Goal: Communication & Community: Answer question/provide support

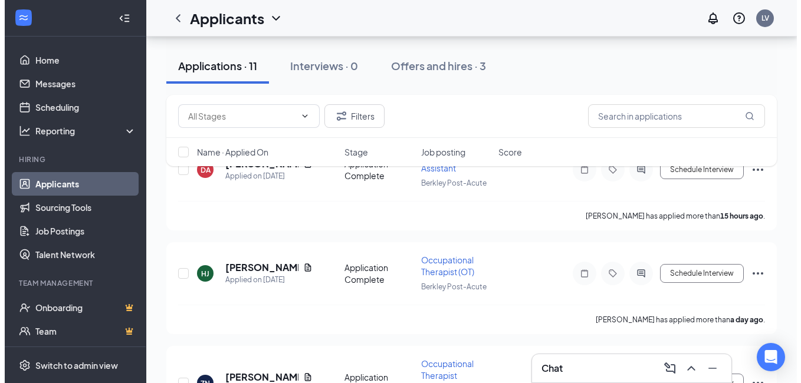
scroll to position [118, 0]
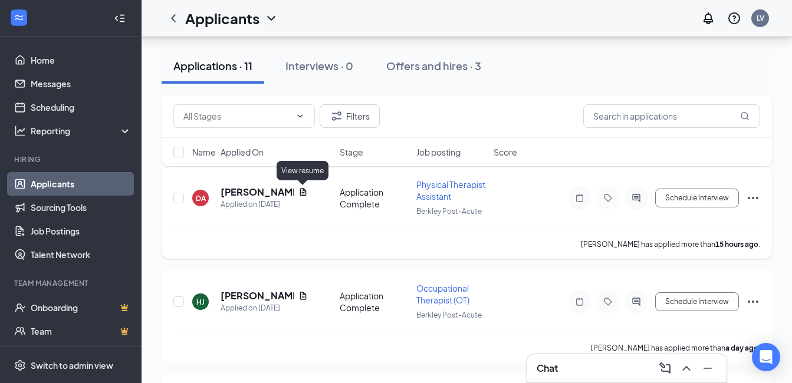
click at [304, 192] on icon "Document" at bounding box center [302, 192] width 9 height 9
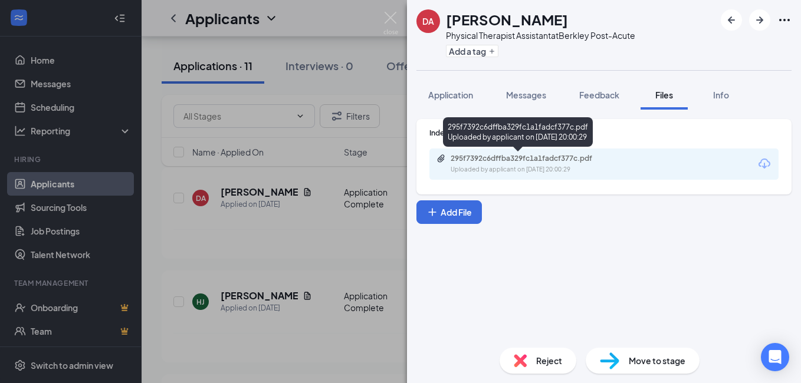
click at [475, 158] on div "295f7392c6dffba329fc1a1fadcf377c.pdf" at bounding box center [532, 158] width 165 height 9
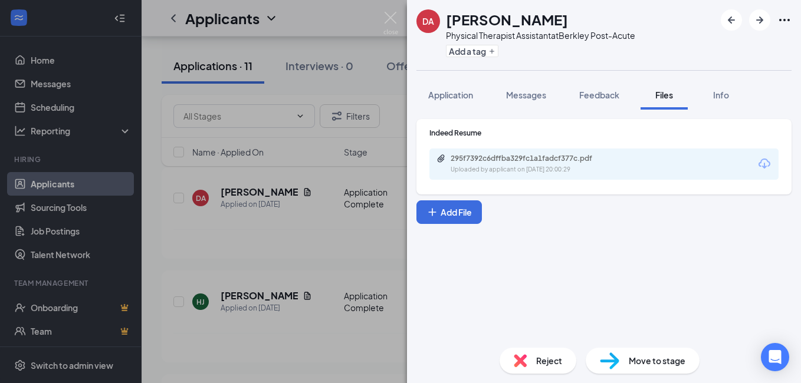
drag, startPoint x: 230, startPoint y: 336, endPoint x: 264, endPoint y: 288, distance: 58.3
click at [230, 336] on div "[PERSON_NAME] Physical Therapist Assistant at Berkley Post-Acute Add a tag Appl…" at bounding box center [400, 191] width 801 height 383
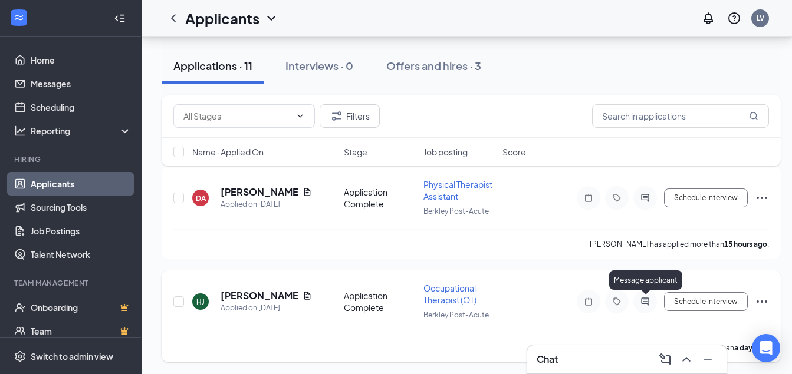
click at [644, 303] on icon "ActiveChat" at bounding box center [645, 301] width 14 height 9
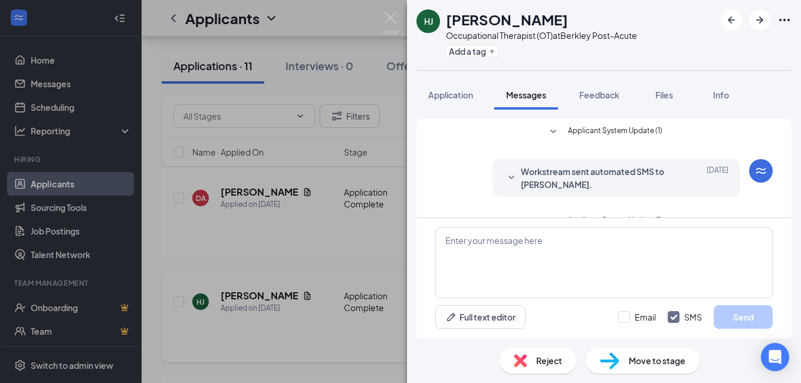
click at [307, 315] on div "[PERSON_NAME] [PERSON_NAME] Occupational Therapist (OT) at Berkley Post-Acute A…" at bounding box center [400, 191] width 801 height 383
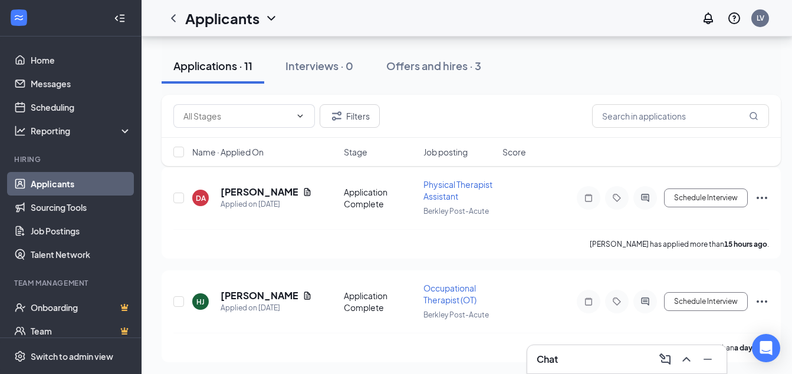
click at [629, 356] on div "Chat" at bounding box center [627, 359] width 180 height 19
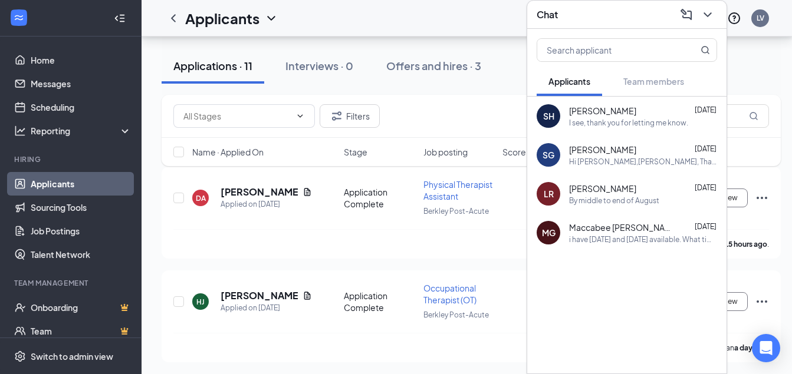
click at [610, 158] on div "SG [PERSON_NAME] [DATE] Hi [PERSON_NAME],[PERSON_NAME], Thank you for applying …" at bounding box center [626, 155] width 199 height 39
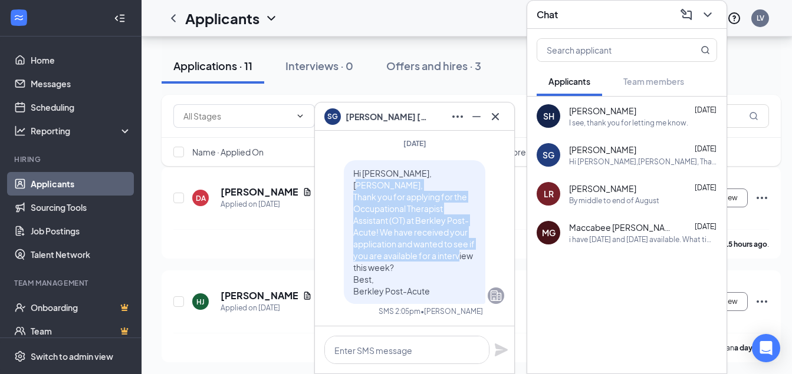
drag, startPoint x: 344, startPoint y: 195, endPoint x: 435, endPoint y: 264, distance: 114.4
click at [435, 264] on p "Hi [PERSON_NAME],[PERSON_NAME], Thank you for applying for the Occupational The…" at bounding box center [414, 232] width 123 height 130
copy span "Thank you for applying for the Occupational Therapist Assistant (OT) at Berkley…"
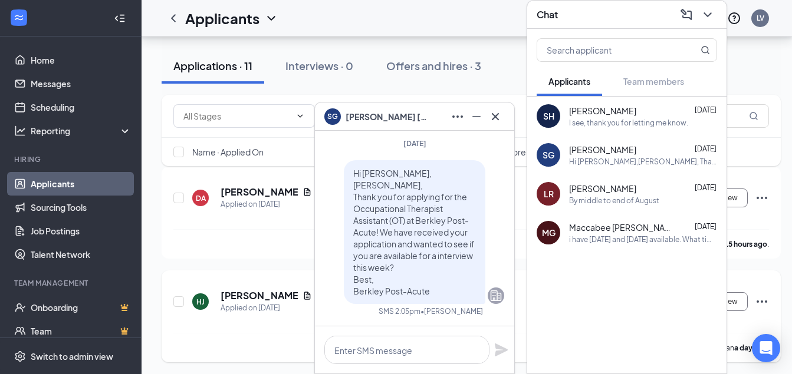
click at [304, 320] on div "[PERSON_NAME] [PERSON_NAME] Applied on [DATE] Application Complete Occupational…" at bounding box center [471, 307] width 596 height 51
click at [495, 116] on icon "Cross" at bounding box center [495, 117] width 14 height 14
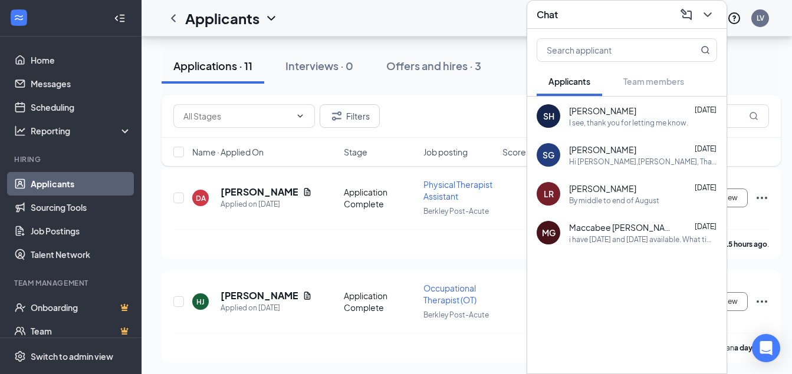
click at [709, 9] on icon "ChevronDown" at bounding box center [707, 15] width 14 height 14
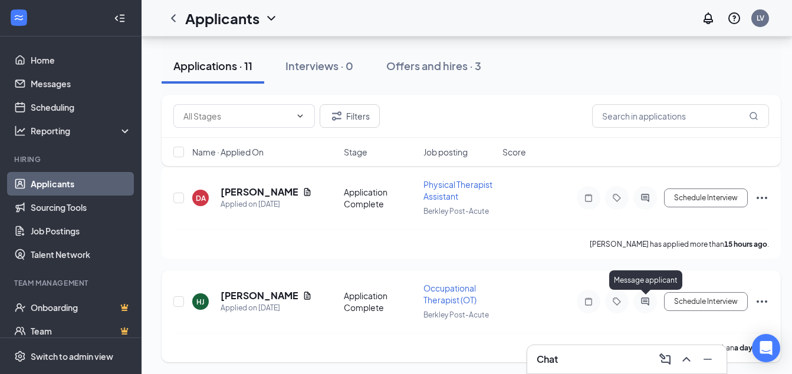
click at [649, 305] on icon "ActiveChat" at bounding box center [645, 301] width 14 height 9
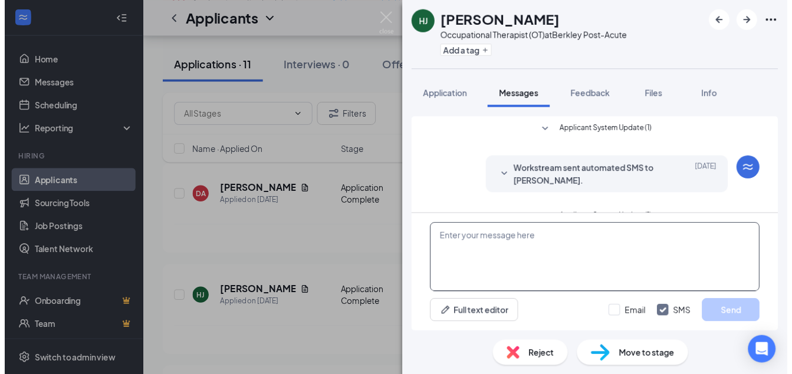
scroll to position [81, 0]
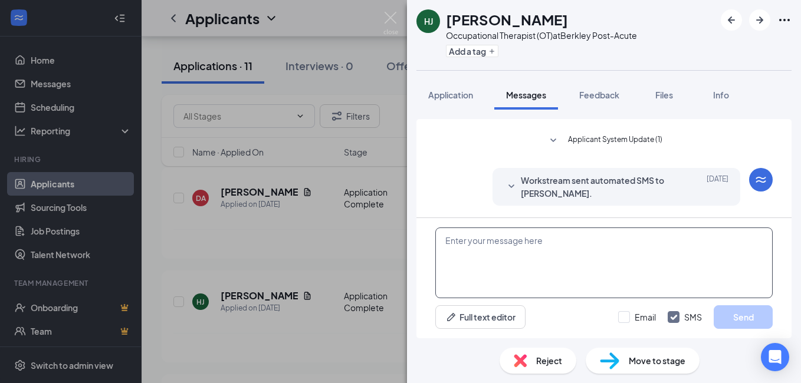
click at [501, 255] on textarea at bounding box center [603, 263] width 337 height 71
paste textarea "Thank you for applying for the Occupational Therapist Assistant (OT) at Berkley…"
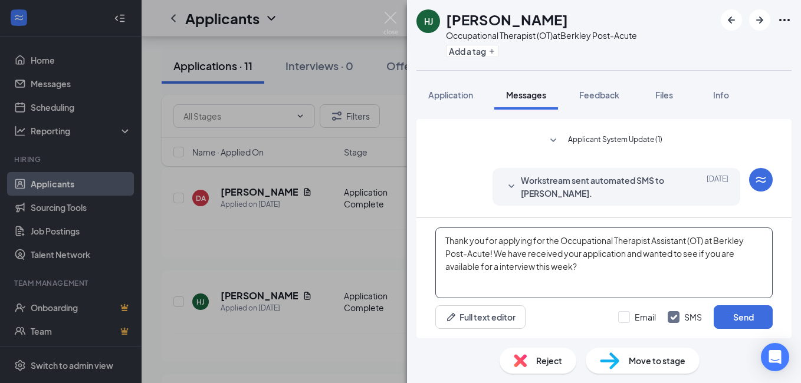
type textarea "Thank you for applying for the Occupational Therapist Assistant (OT) at Berkley…"
click at [337, 331] on div "[PERSON_NAME] [PERSON_NAME] Occupational Therapist (OT) at Berkley Post-Acute A…" at bounding box center [400, 191] width 801 height 383
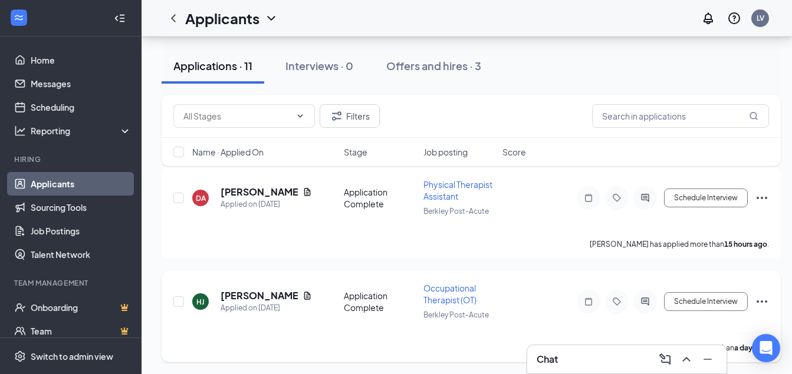
click at [442, 292] on span "Occupational Therapist (OT)" at bounding box center [449, 294] width 53 height 22
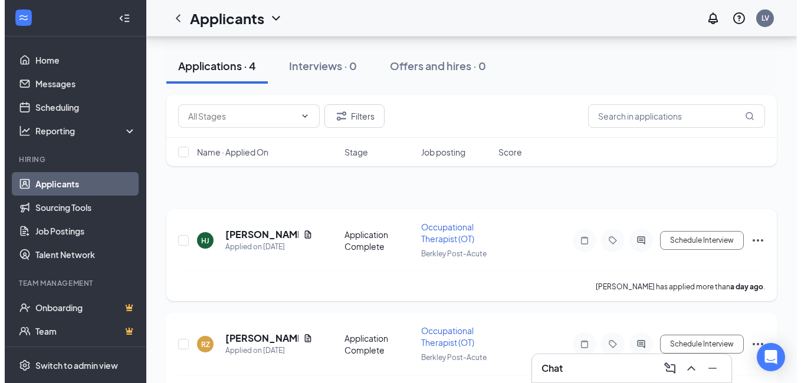
scroll to position [59, 0]
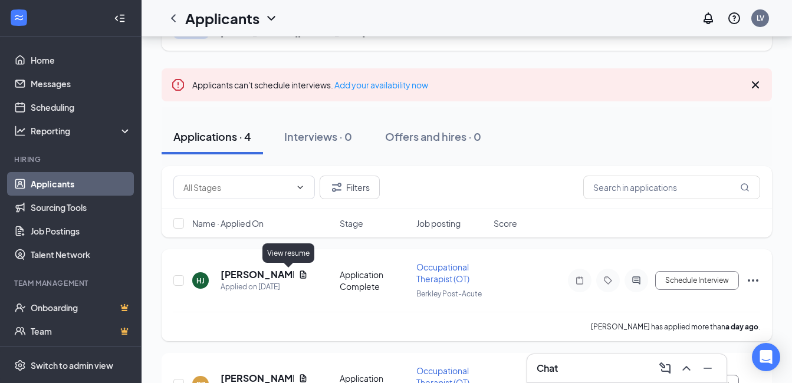
click at [300, 271] on icon "Document" at bounding box center [303, 275] width 6 height 8
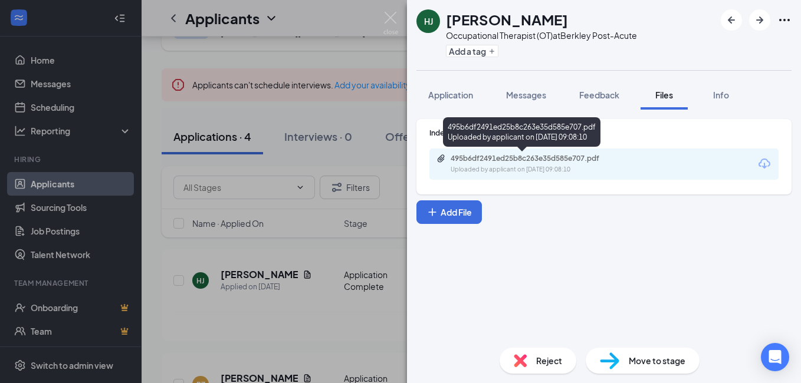
click at [517, 165] on div "Uploaded by applicant on [DATE] 09:08:10" at bounding box center [538, 169] width 177 height 9
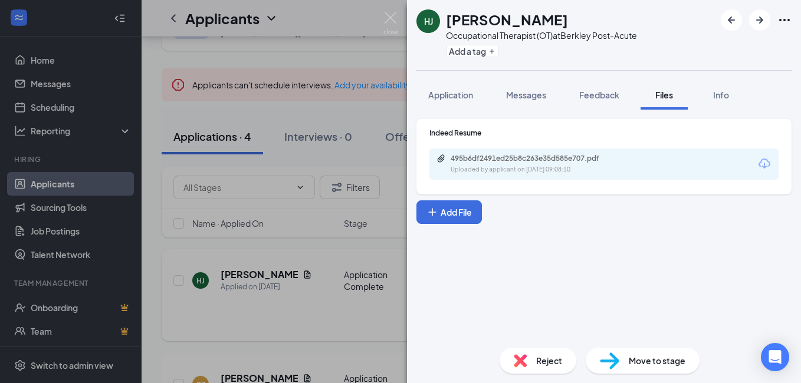
drag, startPoint x: 359, startPoint y: 333, endPoint x: 389, endPoint y: 326, distance: 30.8
click at [359, 333] on div "[PERSON_NAME] [PERSON_NAME] Occupational Therapist (OT) at Berkley Post-Acute A…" at bounding box center [400, 191] width 801 height 383
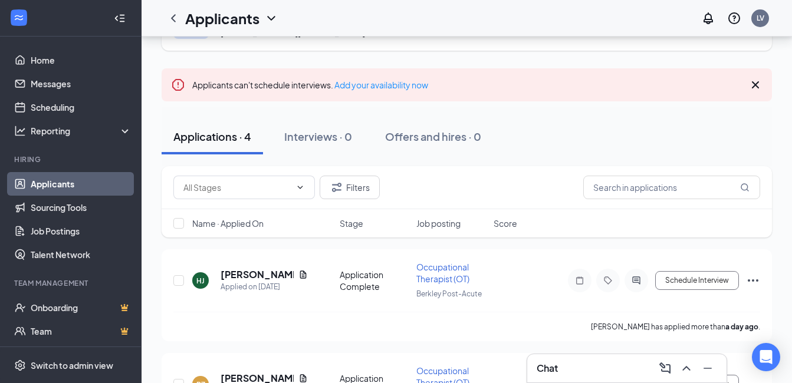
click at [593, 373] on div "Chat" at bounding box center [627, 368] width 180 height 19
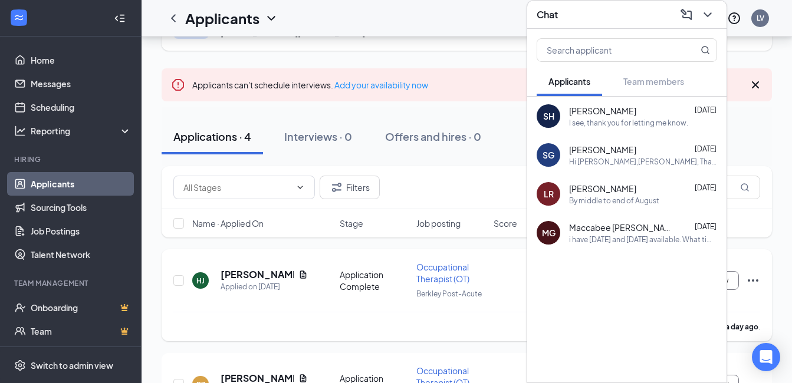
click at [325, 318] on div "[PERSON_NAME] has applied more than a day ago ." at bounding box center [466, 326] width 587 height 29
click at [708, 8] on icon "ChevronDown" at bounding box center [707, 15] width 14 height 14
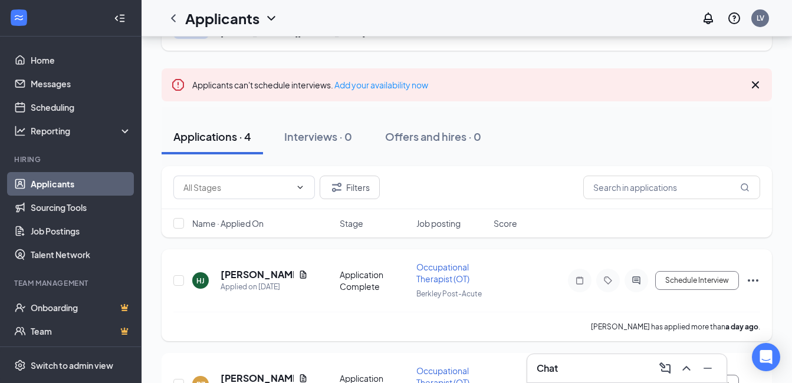
click at [637, 287] on div at bounding box center [636, 281] width 24 height 24
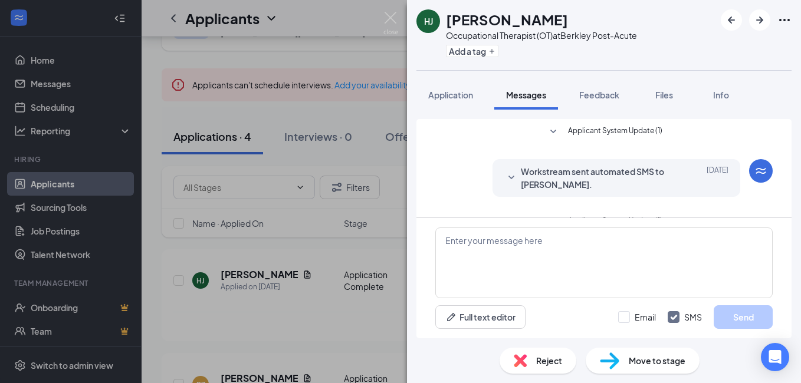
scroll to position [81, 0]
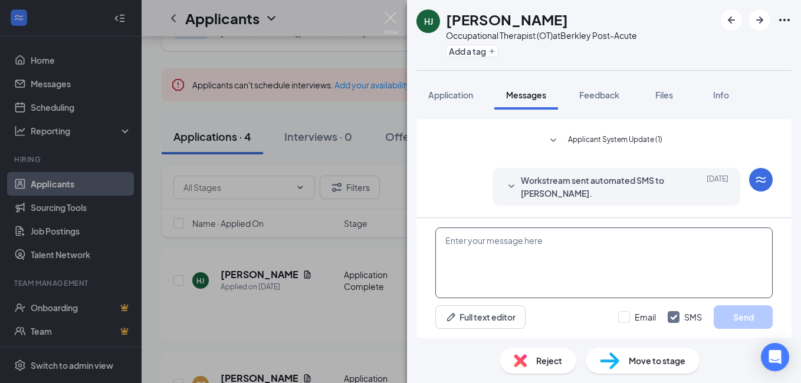
click at [480, 269] on textarea at bounding box center [603, 263] width 337 height 71
paste textarea "Thank you for applying for the Occupational Therapist Assistant (OT) at Berkley…"
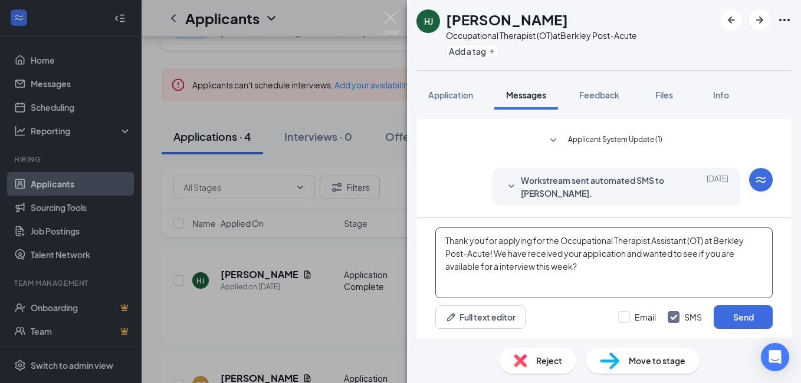
drag, startPoint x: 581, startPoint y: 268, endPoint x: 644, endPoint y: 255, distance: 65.0
click at [644, 255] on textarea "Thank you for applying for the Occupational Therapist Assistant (OT) at Berkley…" at bounding box center [603, 263] width 337 height 71
type textarea "Thank you for applying for the Occupational Therapist Assistant (OT) at Berkley…"
click at [689, 238] on textarea "Thank you for applying for the Occupational Therapist Assistant (OT) at Berkley…" at bounding box center [603, 263] width 337 height 71
click at [520, 267] on textarea "Thank you for applying for the Occupational Therapist (OT) at Berkley Post-Acut…" at bounding box center [603, 263] width 337 height 71
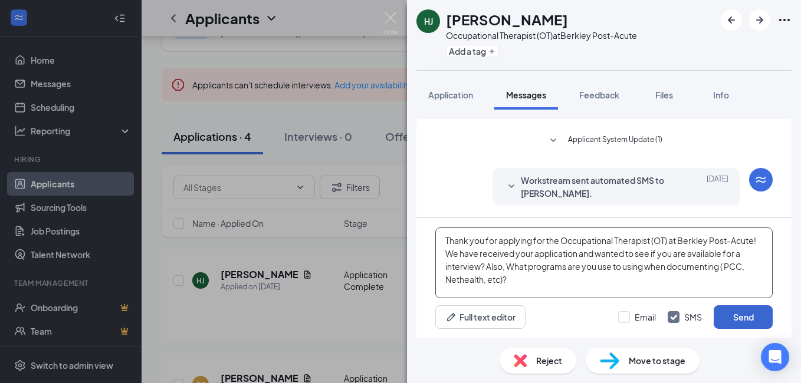
type textarea "Thank you for applying for the Occupational Therapist (OT) at Berkley Post-Acut…"
click at [752, 314] on button "Send" at bounding box center [742, 317] width 59 height 24
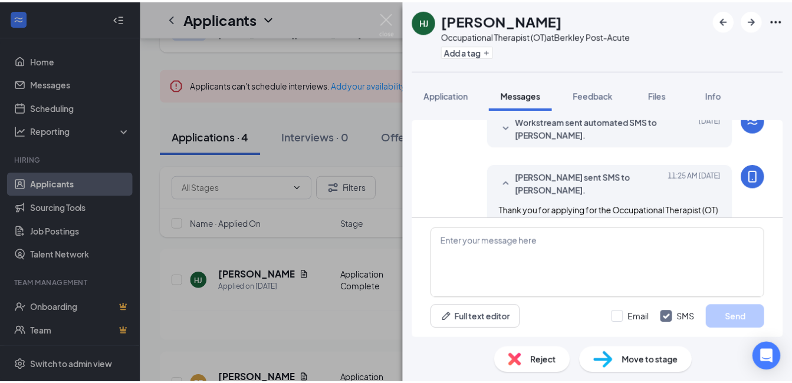
scroll to position [208, 0]
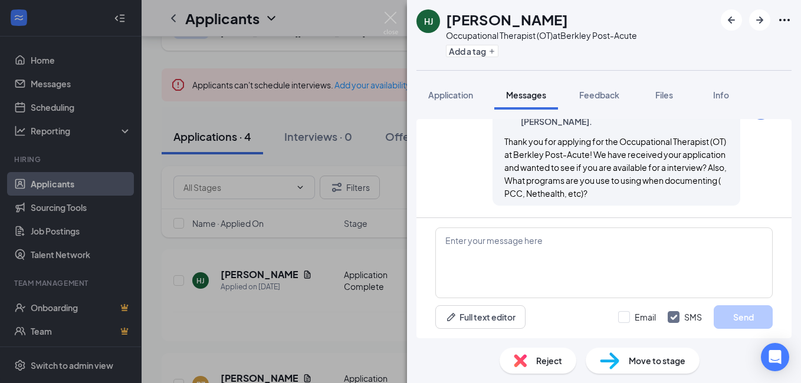
click at [350, 331] on div "[PERSON_NAME] [PERSON_NAME] Occupational Therapist (OT) at Berkley Post-Acute A…" at bounding box center [400, 191] width 801 height 383
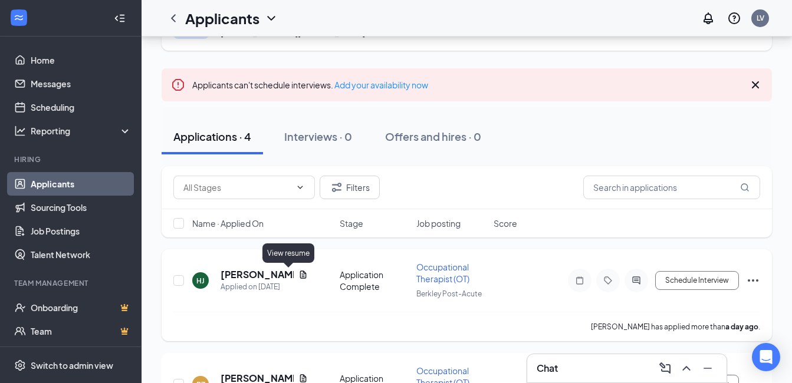
click at [300, 275] on icon "Document" at bounding box center [303, 275] width 6 height 8
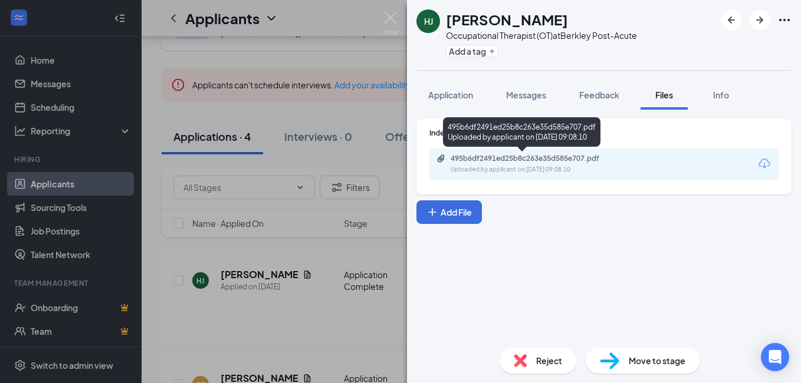
click at [531, 165] on div "495b6df2491ed25b8c263e35d585e707.pdf Uploaded by applicant on [DATE] 09:08:10" at bounding box center [531, 164] width 191 height 21
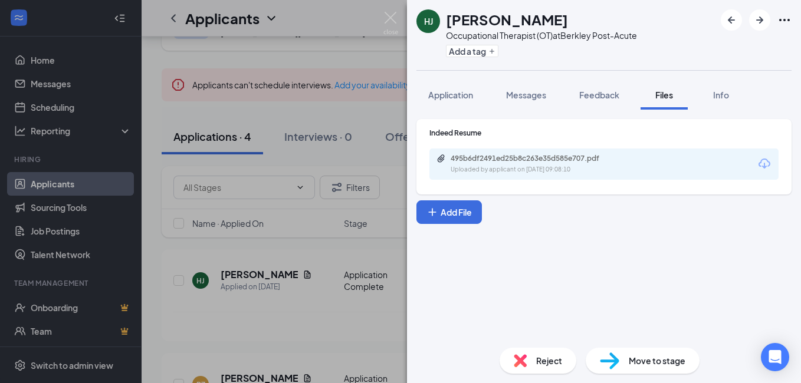
click at [358, 321] on div "[PERSON_NAME] [PERSON_NAME] Occupational Therapist (OT) at Berkley Post-Acute A…" at bounding box center [400, 191] width 801 height 383
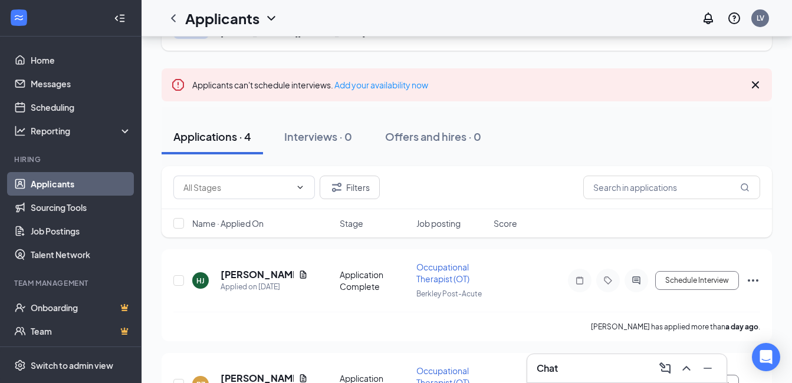
click at [620, 360] on div "Chat" at bounding box center [627, 368] width 180 height 19
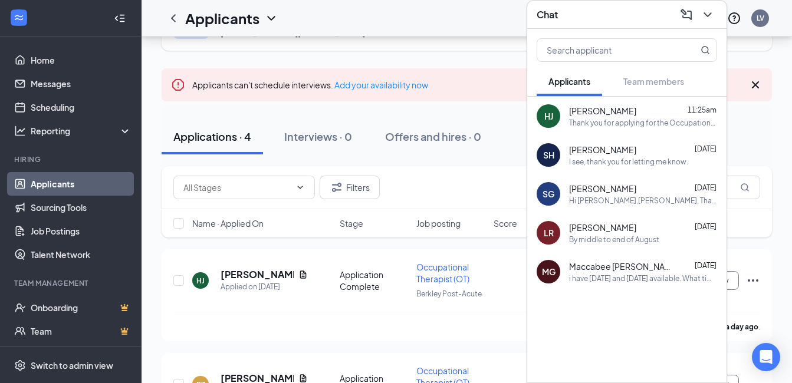
click at [631, 131] on div "[PERSON_NAME] [PERSON_NAME] 11:25am Thank you for applying for the Occupational…" at bounding box center [626, 116] width 199 height 39
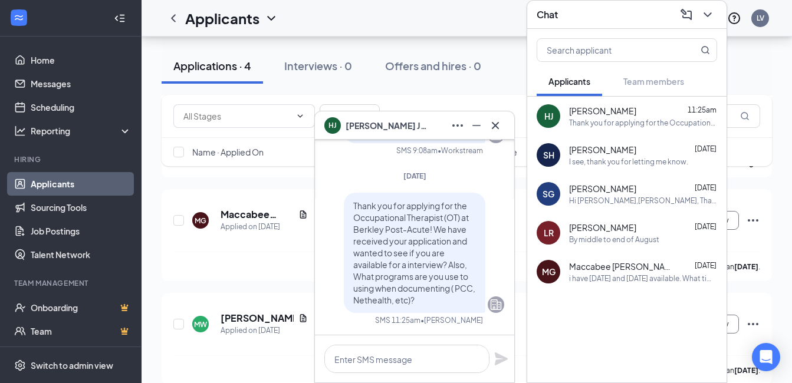
scroll to position [343, 0]
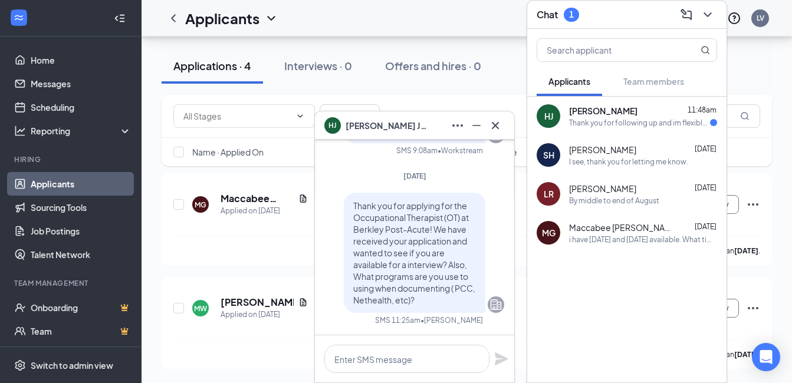
click at [637, 121] on div "Thank you for following up and im flexible for interview" at bounding box center [639, 123] width 141 height 10
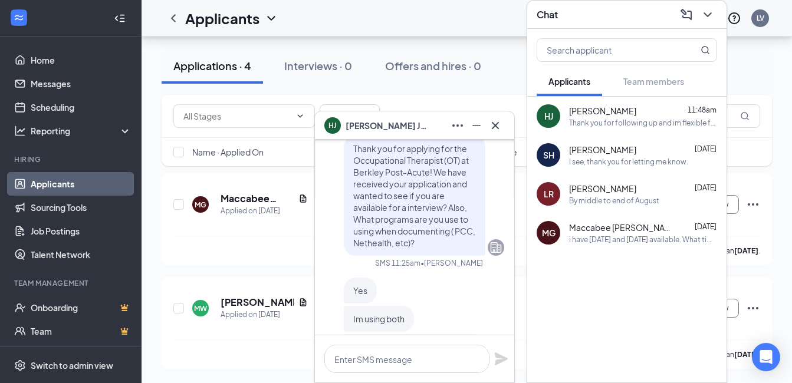
scroll to position [0, 0]
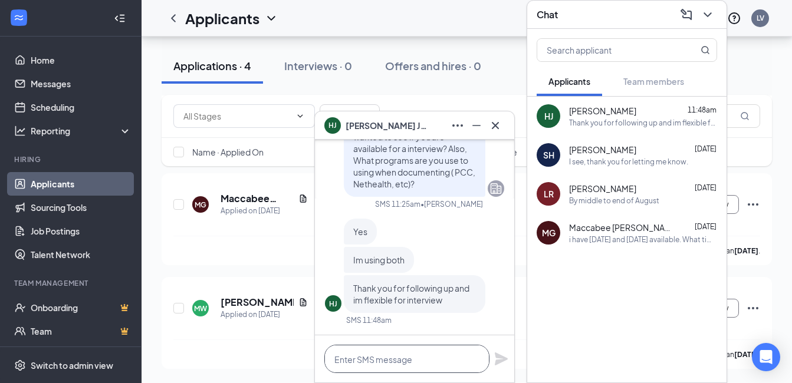
click at [420, 359] on textarea at bounding box center [406, 359] width 165 height 28
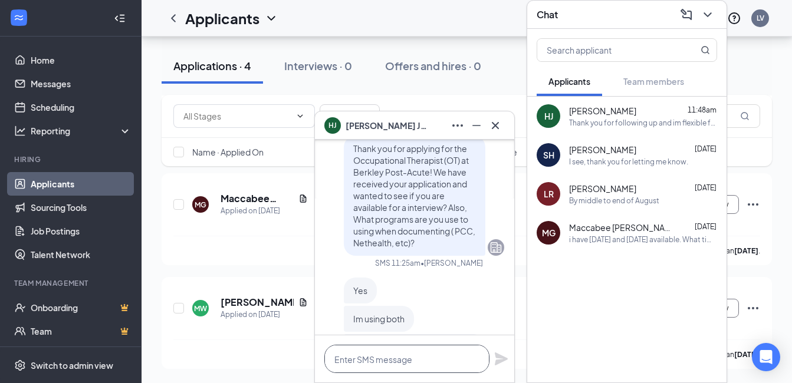
scroll to position [-118, 0]
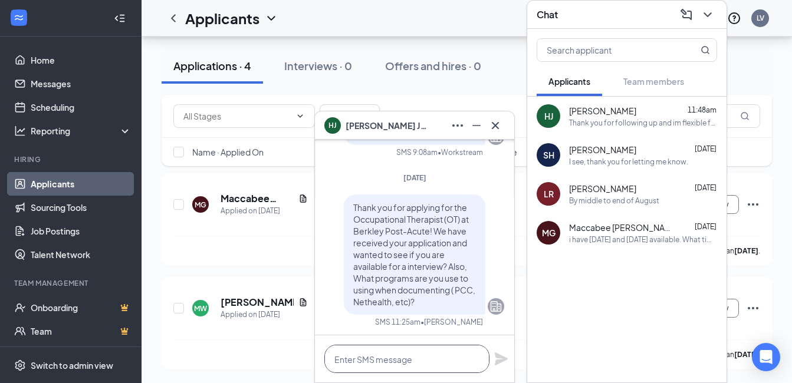
click at [359, 354] on textarea at bounding box center [406, 359] width 165 height 28
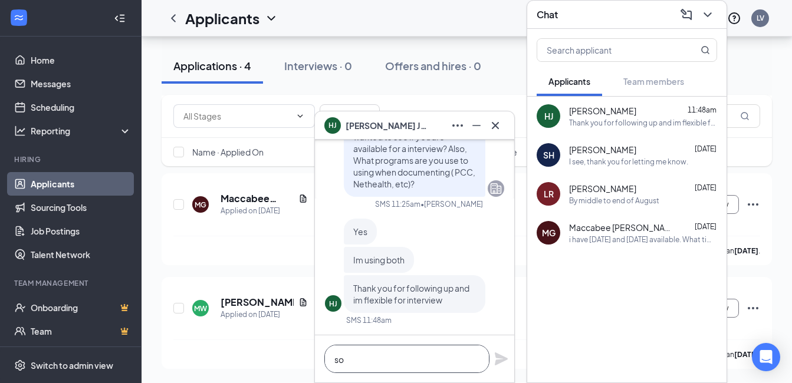
scroll to position [1, 0]
click at [431, 361] on textarea "so i have availability" at bounding box center [406, 359] width 165 height 28
click at [452, 359] on textarea "so, i have availability" at bounding box center [406, 359] width 165 height 28
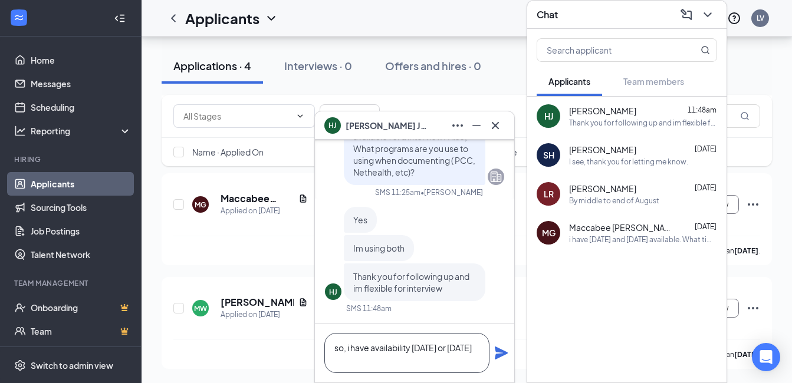
scroll to position [1, 0]
drag, startPoint x: 369, startPoint y: 361, endPoint x: 310, endPoint y: 364, distance: 58.4
click at [310, 364] on div "[PERSON_NAME] [PERSON_NAME] [PERSON_NAME] Applicant Occupational Therapist (OT)…" at bounding box center [467, 38] width 650 height 689
click at [384, 355] on textarea "so, i have availability [DATE] or [DATE]" at bounding box center [406, 353] width 165 height 40
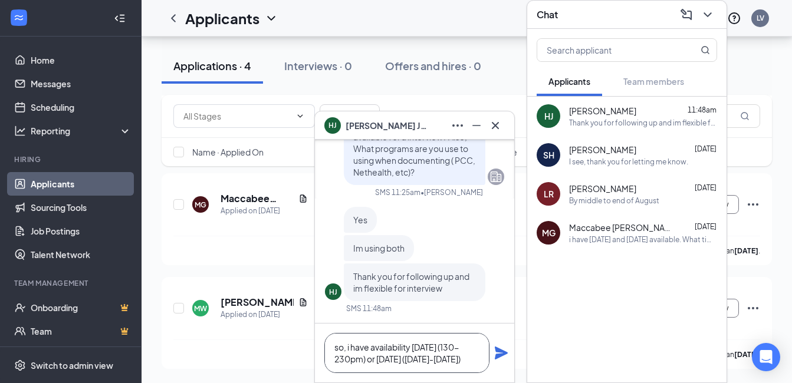
click at [470, 358] on textarea "so, i have availability [DATE] (130-230pm) or [DATE] ([DATE]-[DATE])" at bounding box center [406, 353] width 165 height 40
type textarea "so, i have availability [DATE] (130-230pm) or [DATE] ([DATE]-[DATE])"
click at [510, 351] on div "so, i have availability [DATE] (130-230pm) or [DATE] ([DATE]-[DATE])" at bounding box center [414, 353] width 199 height 59
click at [501, 352] on icon "Plane" at bounding box center [501, 353] width 13 height 13
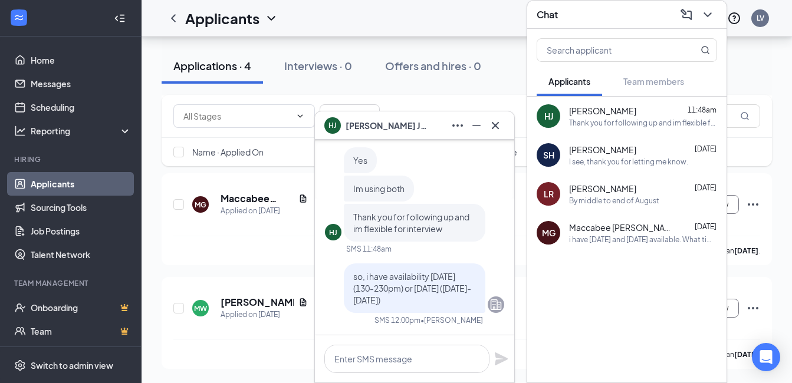
scroll to position [0, 0]
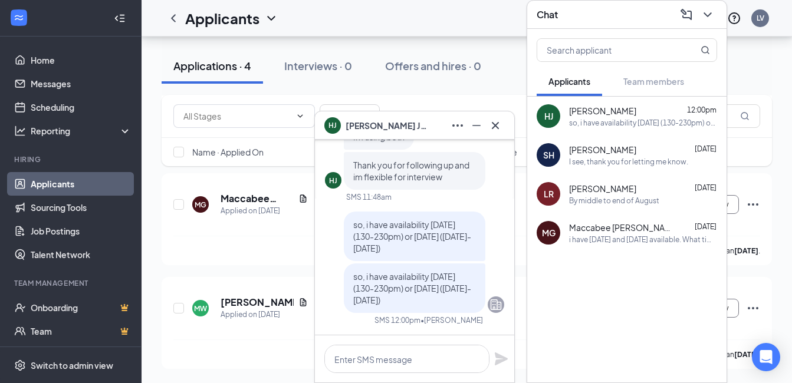
click at [156, 278] on div "Occupational Therapist (OT) [STREET_ADDRESS][PERSON_NAME] Add Applicant Applica…" at bounding box center [467, 38] width 650 height 689
click at [704, 11] on icon "ChevronDown" at bounding box center [707, 15] width 14 height 14
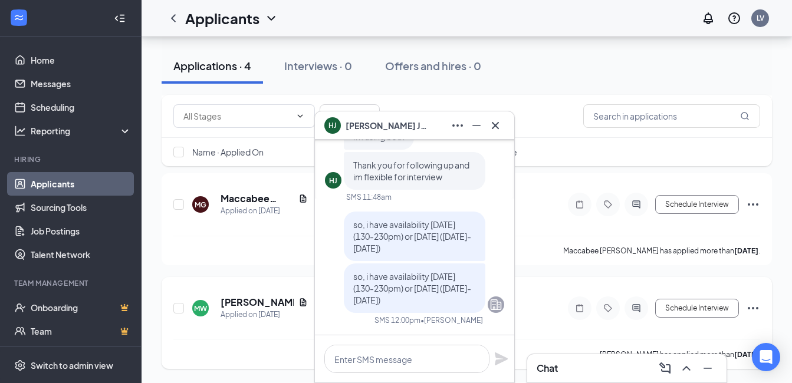
click at [239, 337] on div "MW [PERSON_NAME] Applied on [DATE] Application Complete Occupational Therapist …" at bounding box center [466, 314] width 587 height 51
click at [477, 127] on icon "Minimize" at bounding box center [476, 126] width 14 height 14
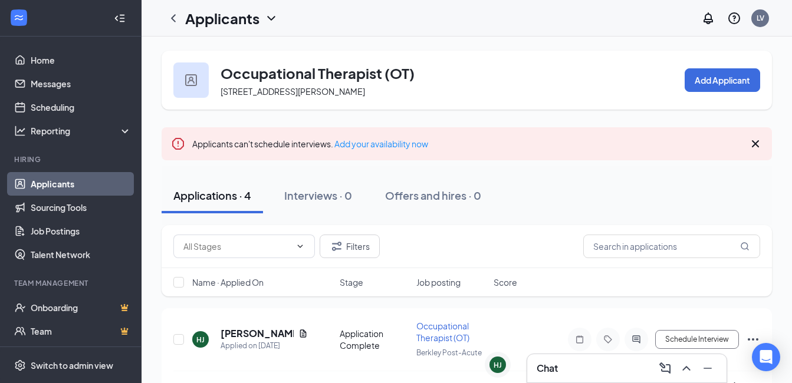
click at [50, 183] on link "Applicants" at bounding box center [81, 184] width 101 height 24
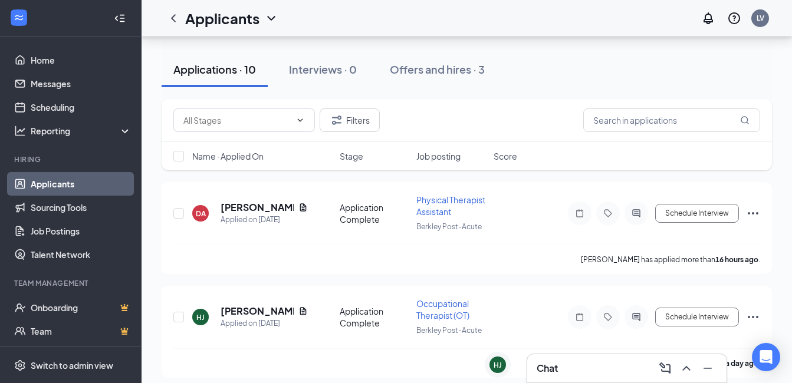
scroll to position [177, 0]
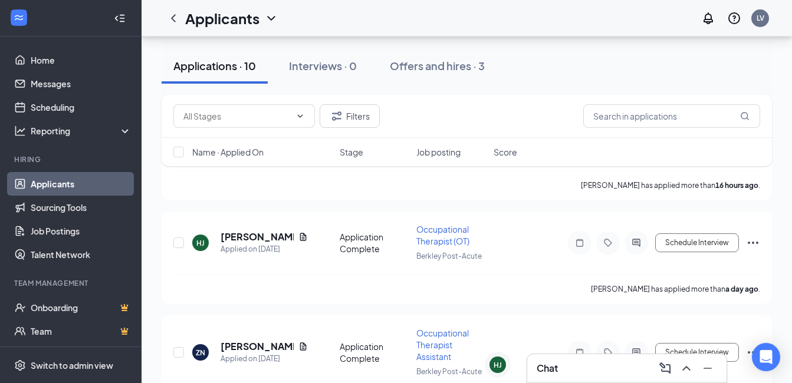
click at [48, 188] on link "Applicants" at bounding box center [81, 184] width 101 height 24
click at [207, 58] on div "Applications · 10" at bounding box center [214, 65] width 83 height 15
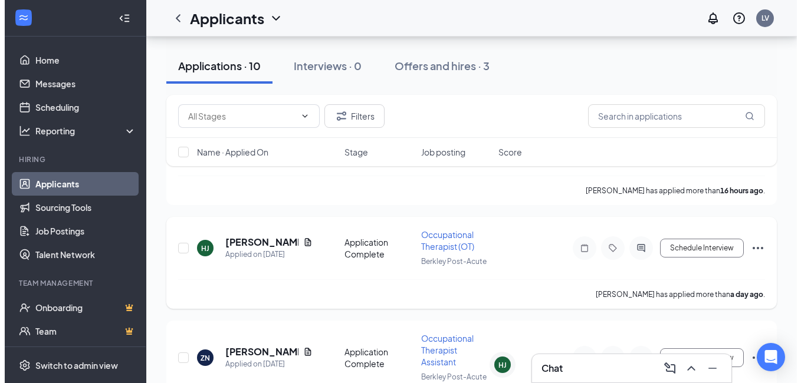
scroll to position [236, 0]
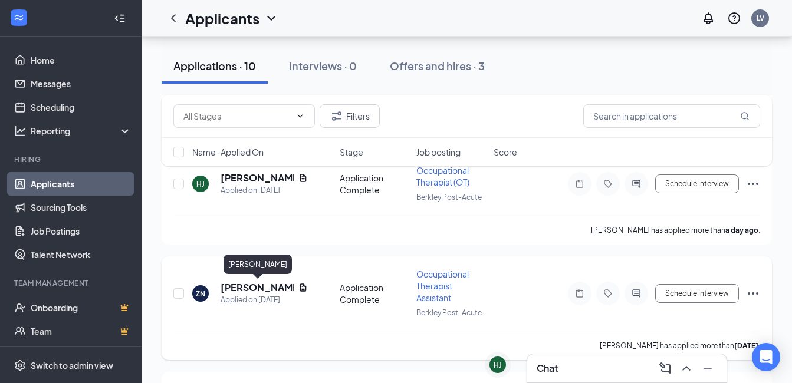
click at [268, 289] on h5 "[PERSON_NAME]" at bounding box center [257, 287] width 73 height 13
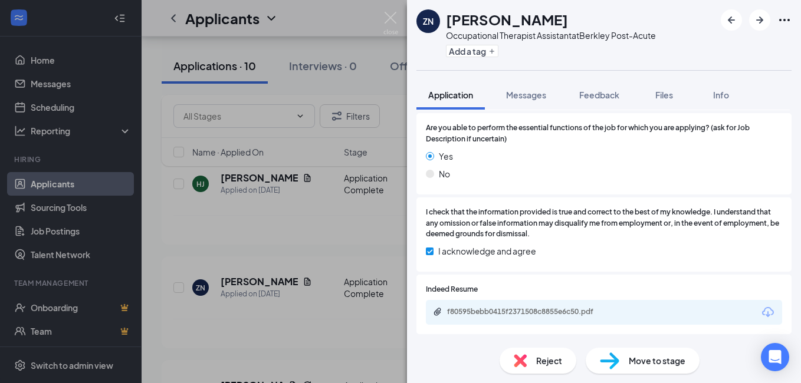
scroll to position [295, 0]
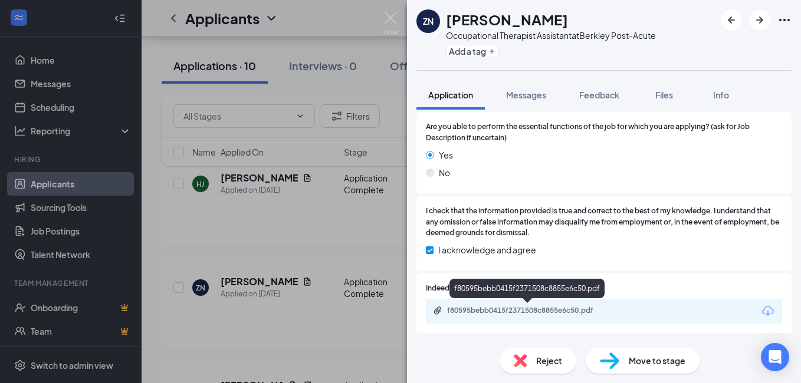
click at [522, 313] on div "f80595bebb0415f2371508c8855e6c50.pdf" at bounding box center [529, 310] width 165 height 9
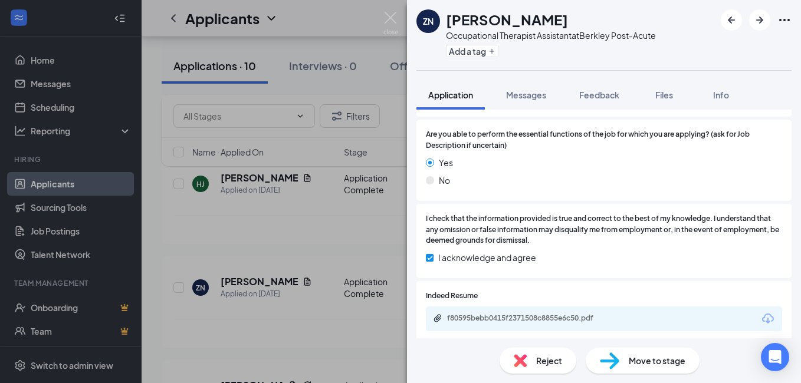
scroll to position [292, 0]
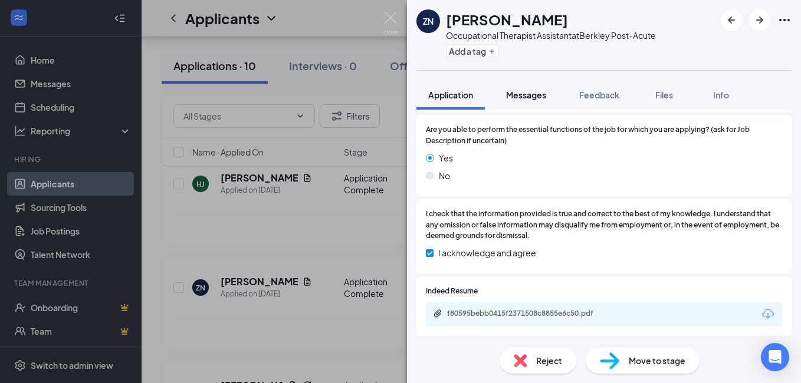
click at [511, 97] on span "Messages" at bounding box center [526, 95] width 40 height 11
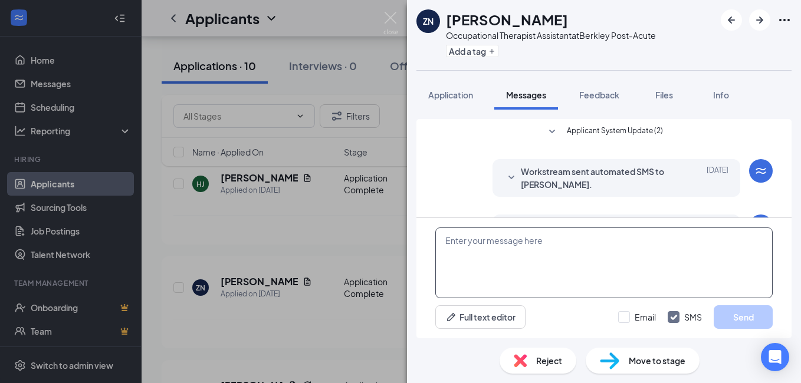
click at [597, 274] on textarea at bounding box center [603, 263] width 337 height 71
paste textarea "22004"
type textarea "2"
click at [335, 337] on div "ZN [PERSON_NAME] Occupational Therapist Assistant at Berkley Post-Acute Add a t…" at bounding box center [400, 191] width 801 height 383
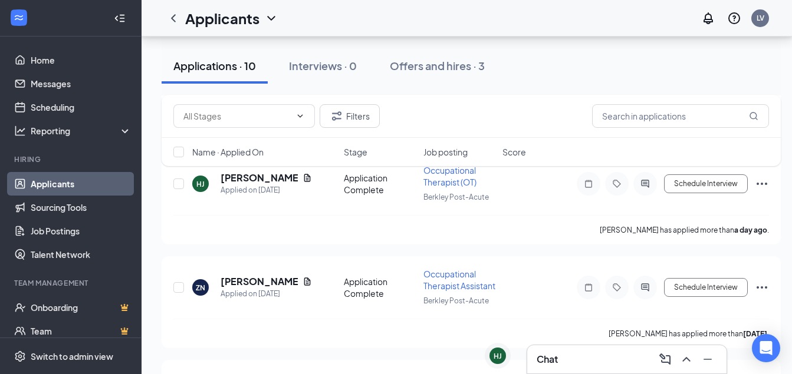
click at [601, 352] on div "Chat" at bounding box center [627, 359] width 180 height 19
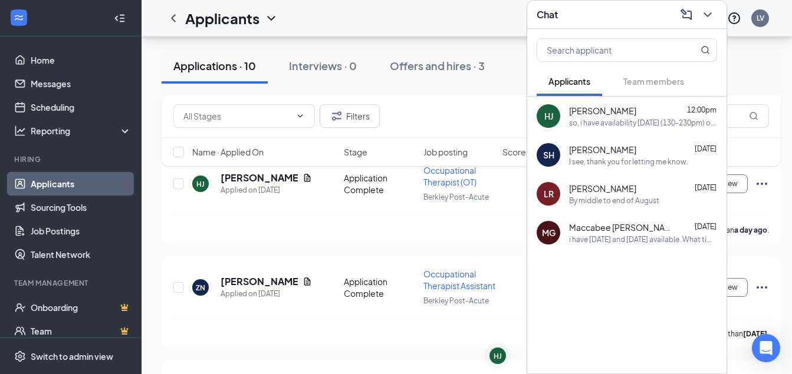
click at [617, 157] on div "I see, thank you for letting me know." at bounding box center [628, 162] width 119 height 10
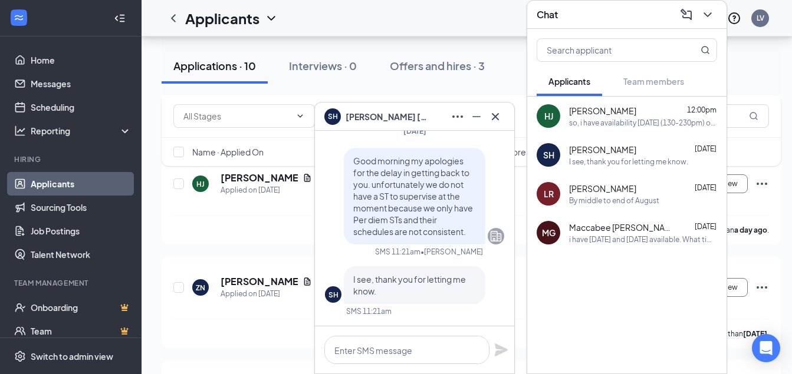
click at [592, 118] on div "so, i have availability [DATE] (130-230pm) or [DATE] ([DATE]-[DATE])" at bounding box center [643, 123] width 148 height 10
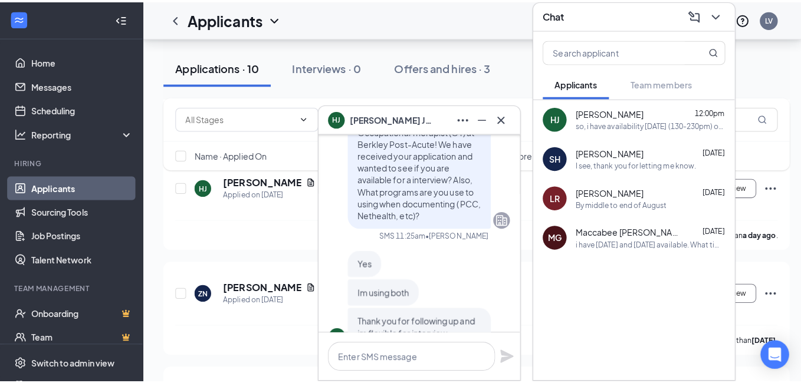
scroll to position [-413, 0]
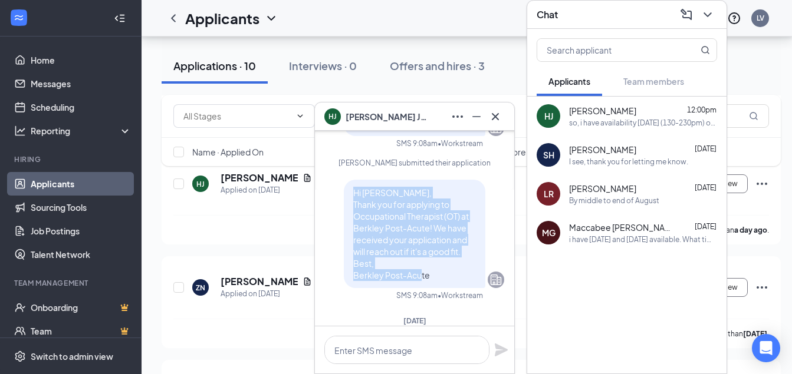
drag, startPoint x: 344, startPoint y: 195, endPoint x: 450, endPoint y: 275, distance: 133.4
click at [450, 275] on p "Hi [PERSON_NAME], Thank you for applying to Occupational Therapist (OT) at Berk…" at bounding box center [414, 234] width 123 height 94
copy span "Hi [PERSON_NAME], Thank you for applying to Occupational Therapist (OT) at Berk…"
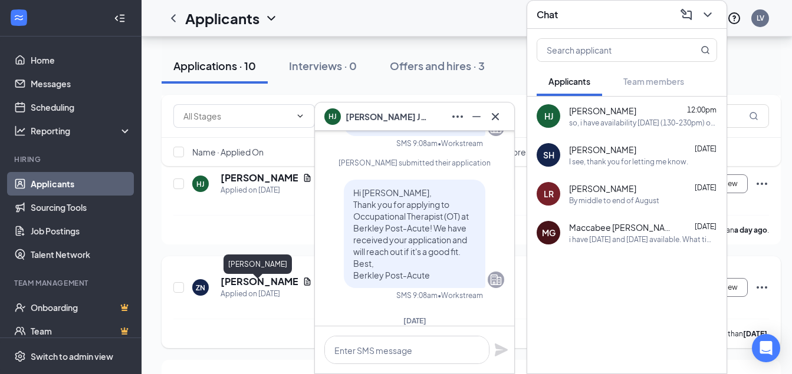
click at [233, 288] on h5 "[PERSON_NAME]" at bounding box center [259, 281] width 77 height 13
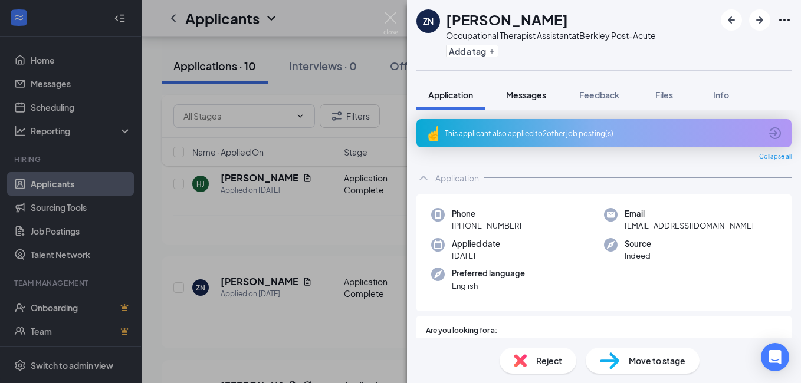
click at [536, 97] on span "Messages" at bounding box center [526, 95] width 40 height 11
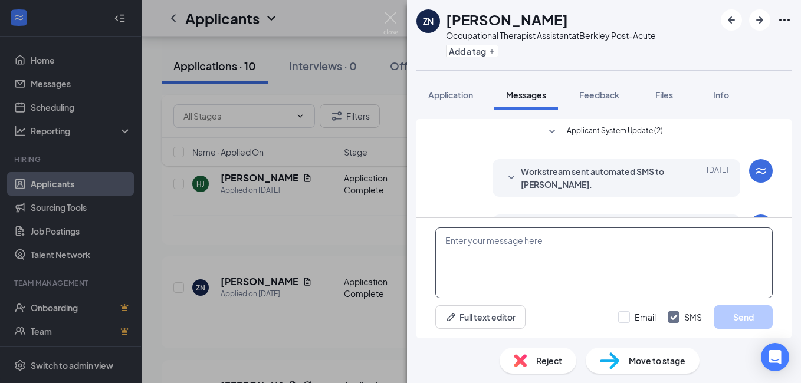
click at [499, 271] on textarea at bounding box center [603, 263] width 337 height 71
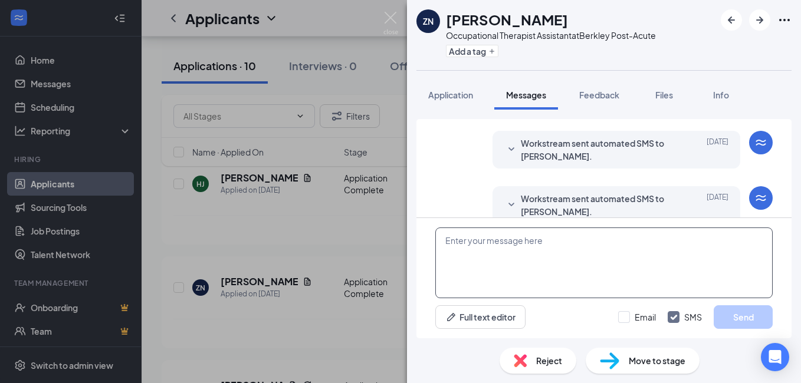
paste textarea "Hi [PERSON_NAME], Thank you for applying to Occupational Therapist (OT) at Berk…"
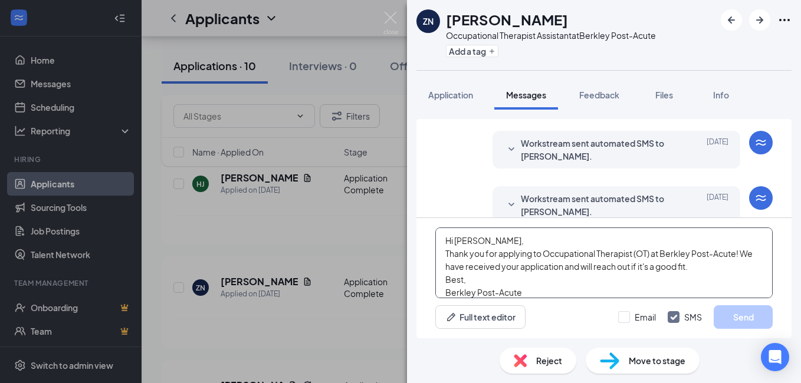
scroll to position [47, 0]
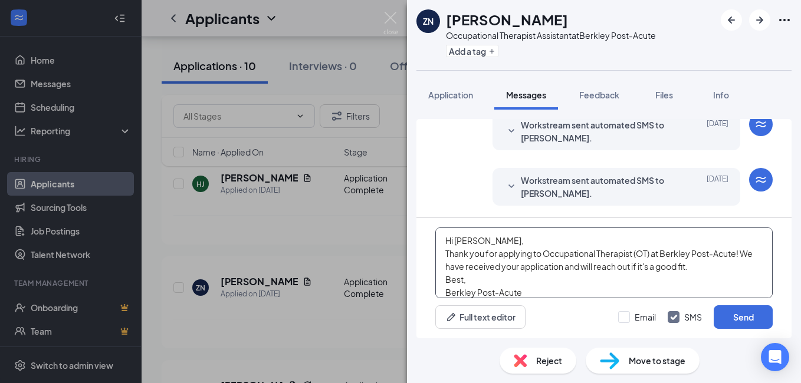
drag, startPoint x: 505, startPoint y: 239, endPoint x: 456, endPoint y: 241, distance: 48.4
click at [456, 241] on textarea "Hi [PERSON_NAME], Thank you for applying to Occupational Therapist (OT) at Berk…" at bounding box center [603, 263] width 337 height 71
click at [639, 252] on textarea "Hello, Thank you for applying to Occupational Therapist (OT) at Berkley Post-Ac…" at bounding box center [603, 263] width 337 height 71
click at [688, 253] on textarea "Hello, Thank you for applying to Occupational Therapist Assistant(OT) at Berkle…" at bounding box center [603, 263] width 337 height 71
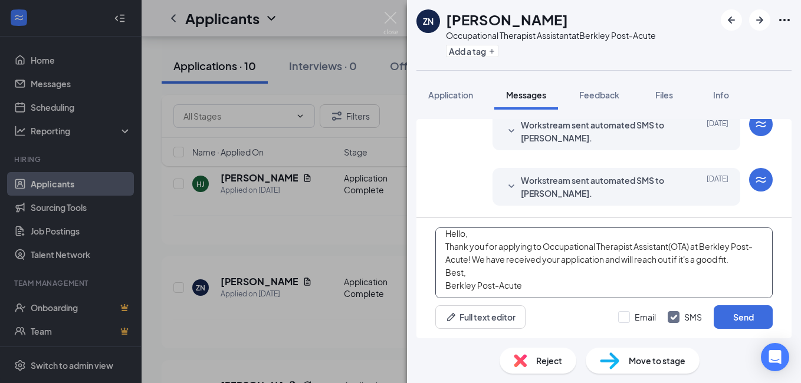
scroll to position [20, 0]
type textarea "Hello, Thank you for applying to Occupational Therapist Assistant(OTA) at Berkl…"
click at [728, 319] on button "Send" at bounding box center [742, 317] width 59 height 24
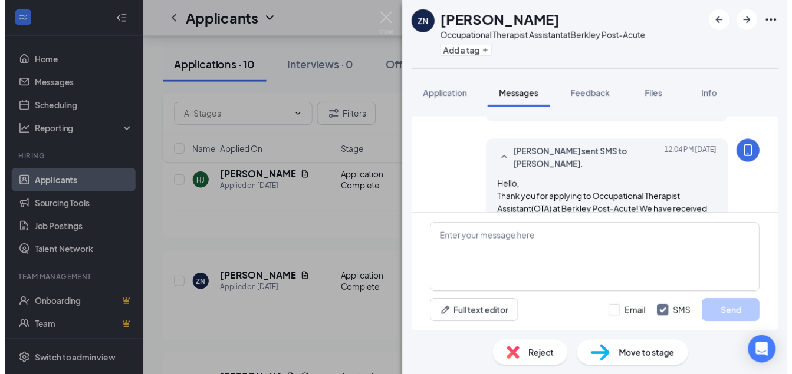
scroll to position [187, 0]
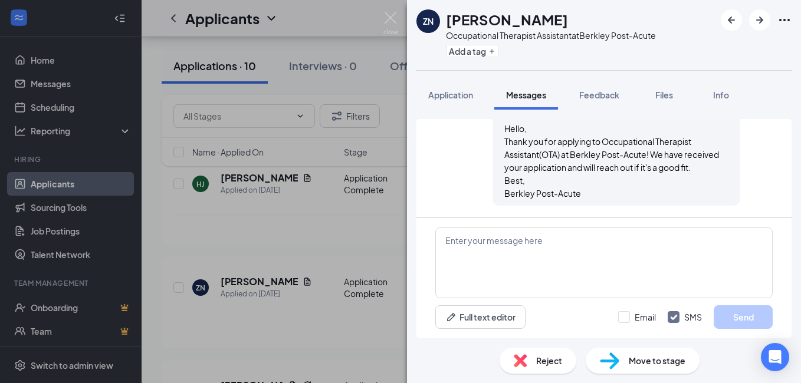
click at [349, 327] on div "ZN [PERSON_NAME] Occupational Therapist Assistant at Berkley Post-Acute Add a t…" at bounding box center [400, 191] width 801 height 383
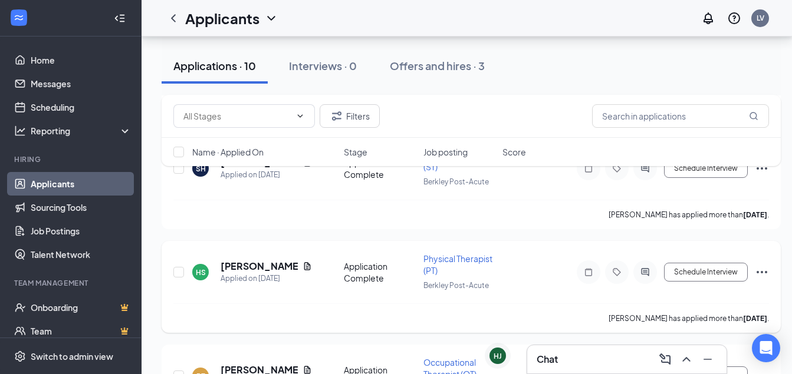
scroll to position [590, 0]
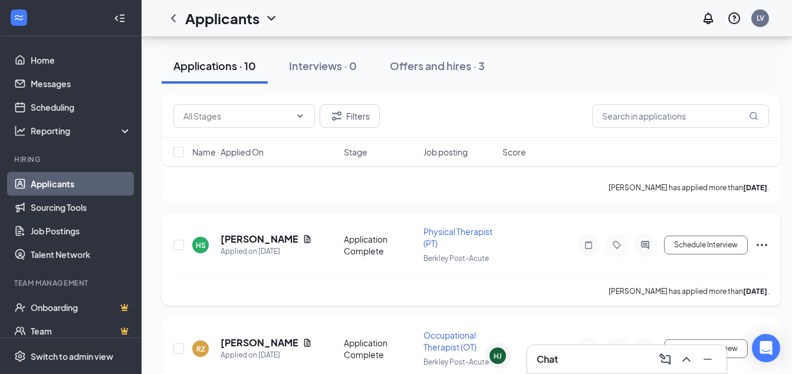
click at [436, 245] on span "Physical Therapist (PT)" at bounding box center [457, 237] width 69 height 22
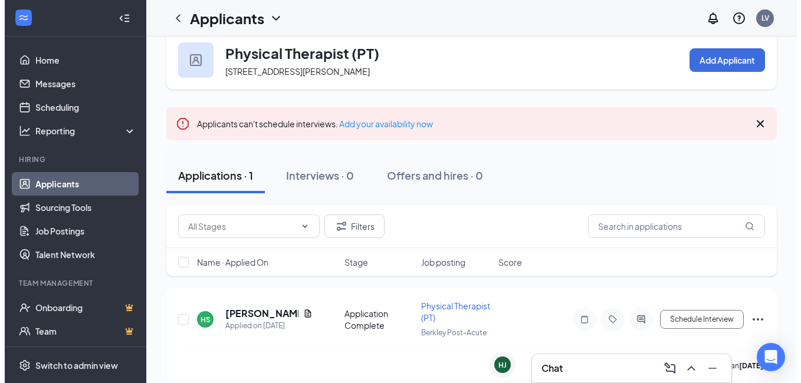
scroll to position [31, 0]
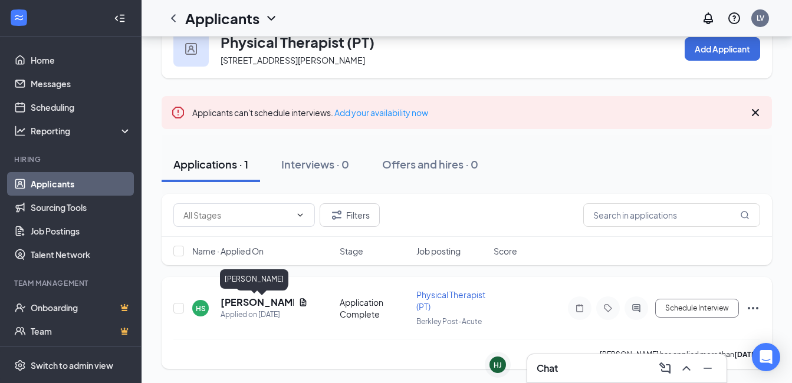
click at [233, 304] on h5 "[PERSON_NAME]" at bounding box center [257, 302] width 73 height 13
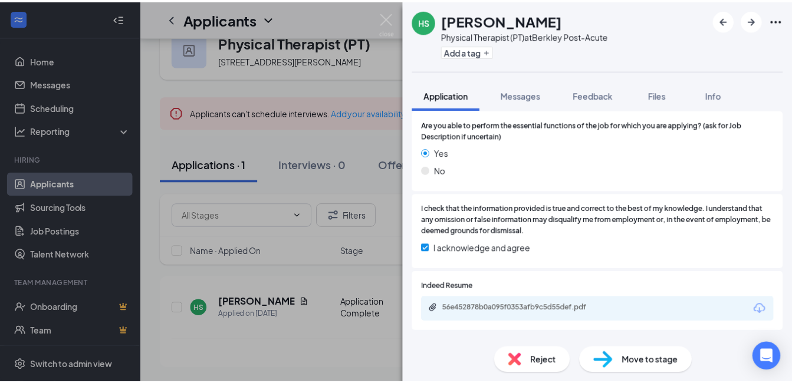
scroll to position [708, 0]
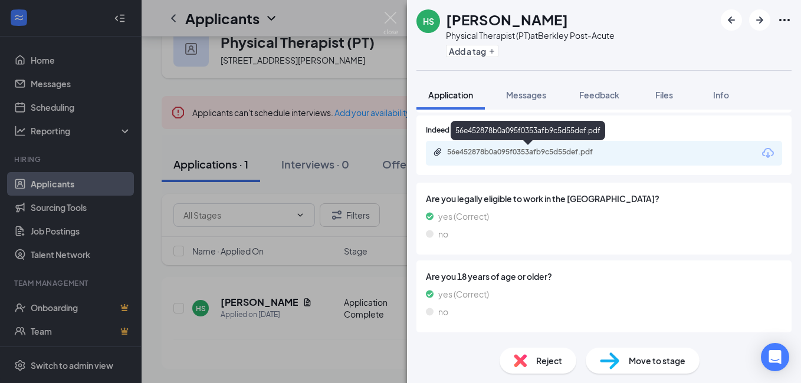
click at [541, 154] on div "56e452878b0a095f0353afb9c5d55def.pdf" at bounding box center [529, 151] width 165 height 9
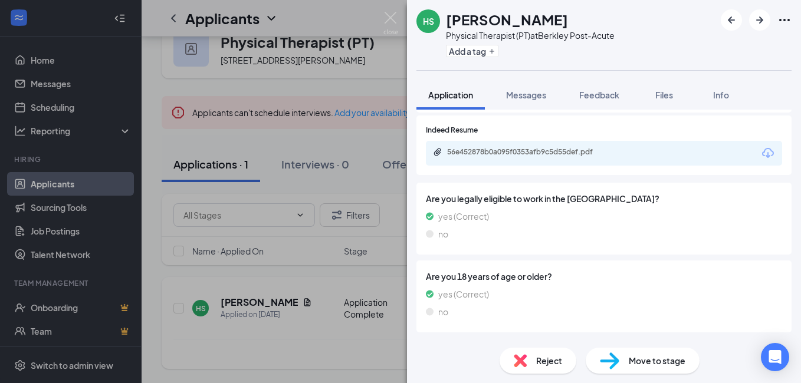
click at [337, 360] on div "HS [PERSON_NAME] Physical Therapist (PT) at Berkley Post-Acute Add a tag Applic…" at bounding box center [400, 191] width 801 height 383
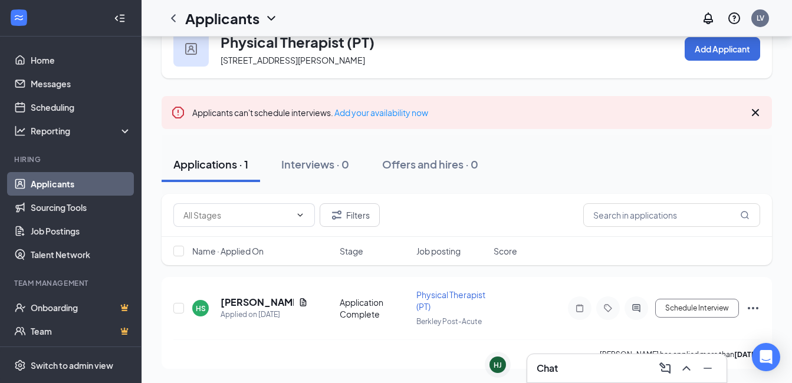
click at [571, 367] on div "Chat" at bounding box center [627, 368] width 180 height 19
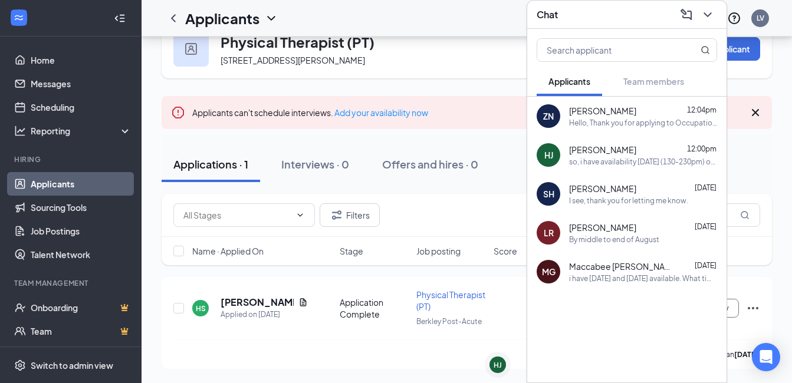
click at [627, 114] on div "[PERSON_NAME] 12:04pm" at bounding box center [643, 111] width 148 height 12
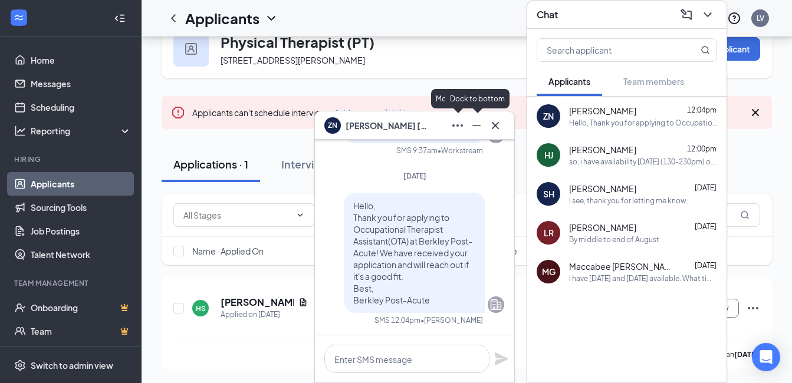
click at [472, 124] on icon "Minimize" at bounding box center [476, 126] width 14 height 14
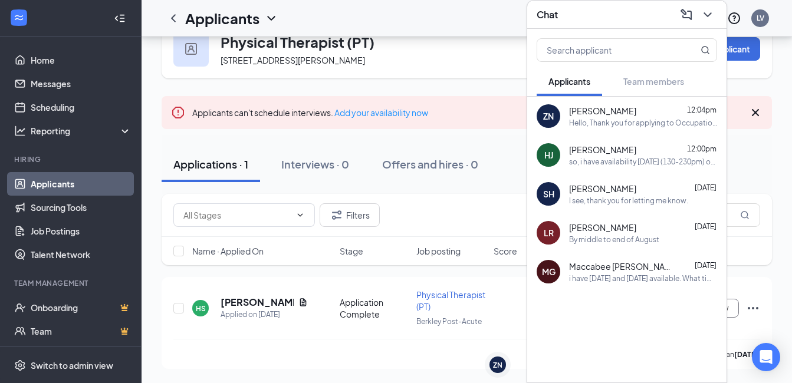
click at [626, 152] on div "[PERSON_NAME] 12:00pm" at bounding box center [643, 150] width 148 height 12
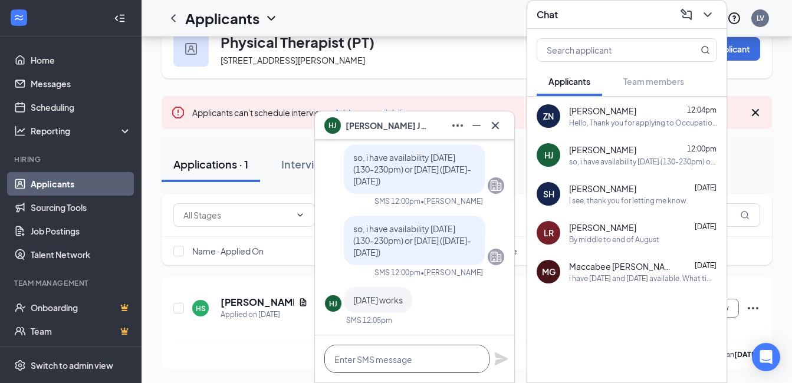
click at [381, 363] on textarea at bounding box center [406, 359] width 165 height 28
click at [414, 358] on textarea "okay ill see you" at bounding box center [406, 359] width 165 height 28
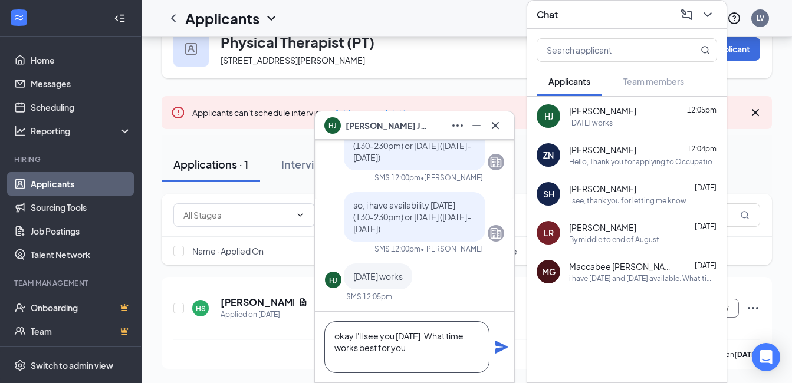
click at [428, 346] on textarea "okay I'll see you [DATE]. What time works best for you" at bounding box center [406, 347] width 165 height 52
type textarea "okay I'll see you [DATE]. What time works best for you."
click at [498, 353] on icon "Plane" at bounding box center [501, 347] width 13 height 13
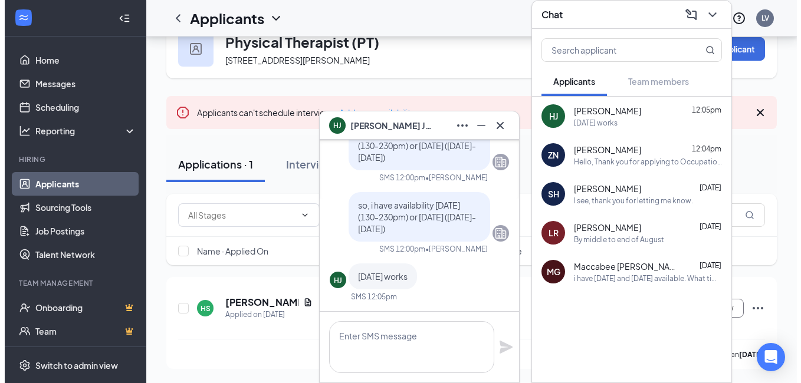
scroll to position [0, 0]
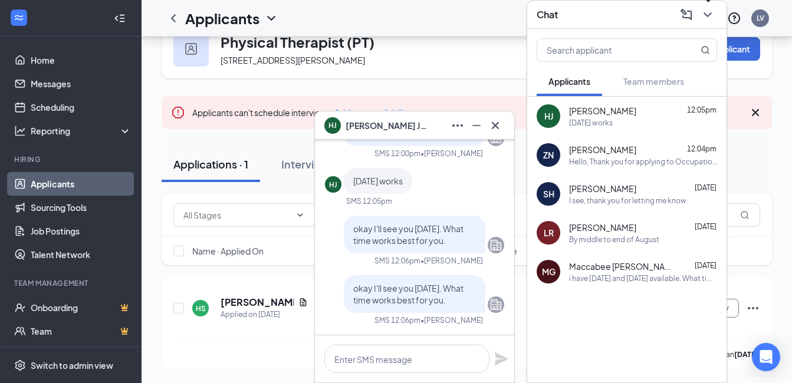
click at [707, 13] on icon "ChevronDown" at bounding box center [707, 15] width 14 height 14
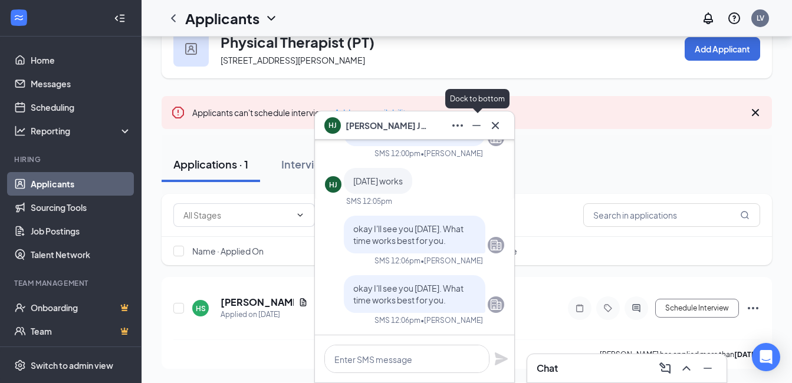
click at [480, 119] on icon "Minimize" at bounding box center [476, 126] width 14 height 14
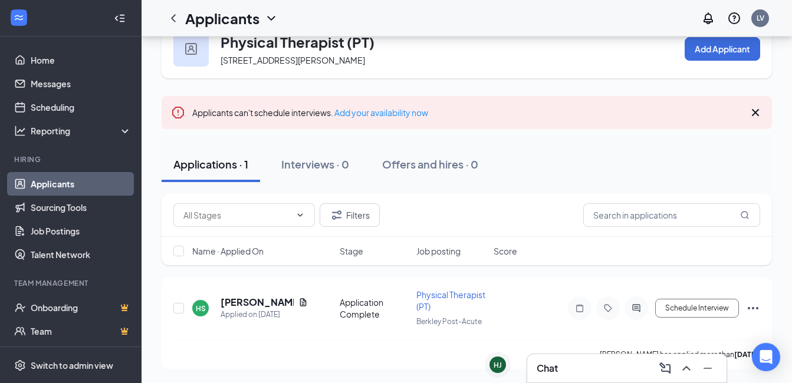
click at [567, 374] on div "Chat" at bounding box center [627, 368] width 180 height 19
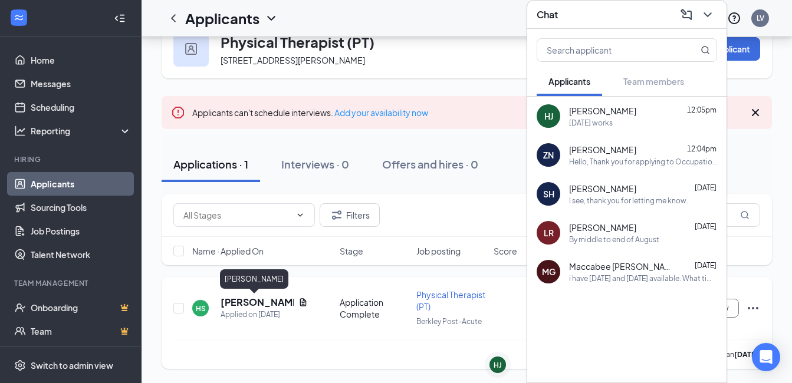
click at [247, 303] on h5 "[PERSON_NAME]" at bounding box center [257, 302] width 73 height 13
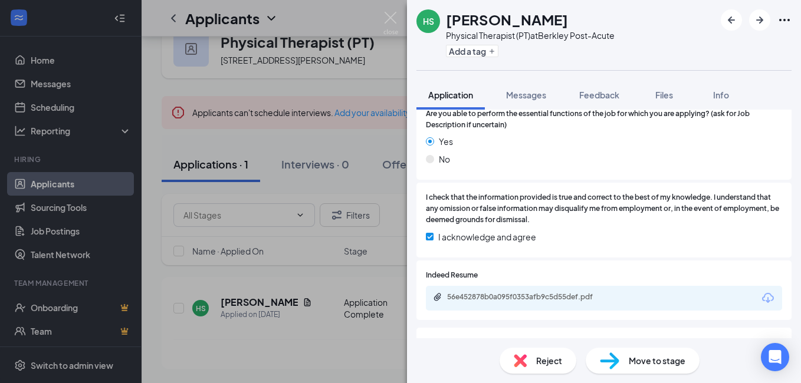
scroll to position [590, 0]
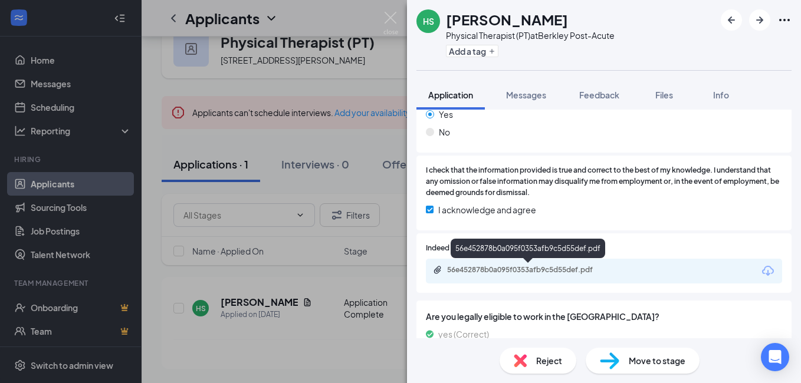
click at [508, 268] on div "56e452878b0a095f0353afb9c5d55def.pdf" at bounding box center [529, 269] width 165 height 9
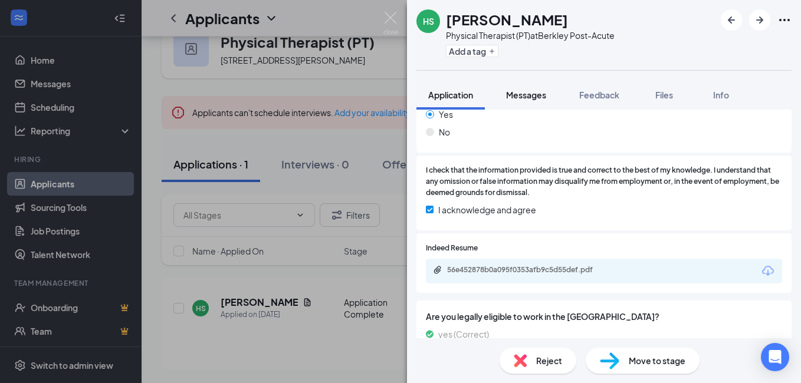
click at [529, 93] on span "Messages" at bounding box center [526, 95] width 40 height 11
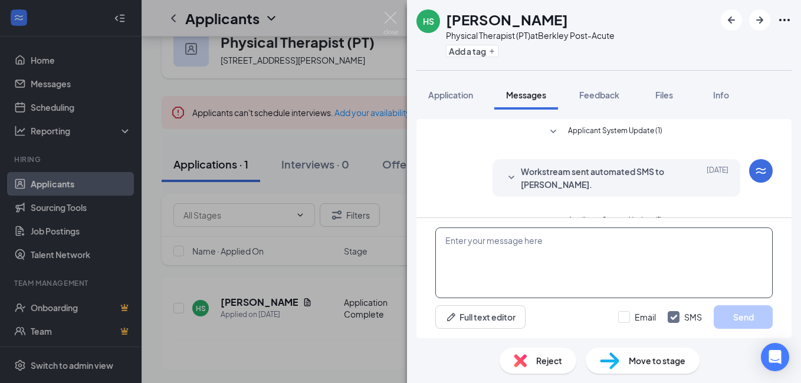
scroll to position [81, 0]
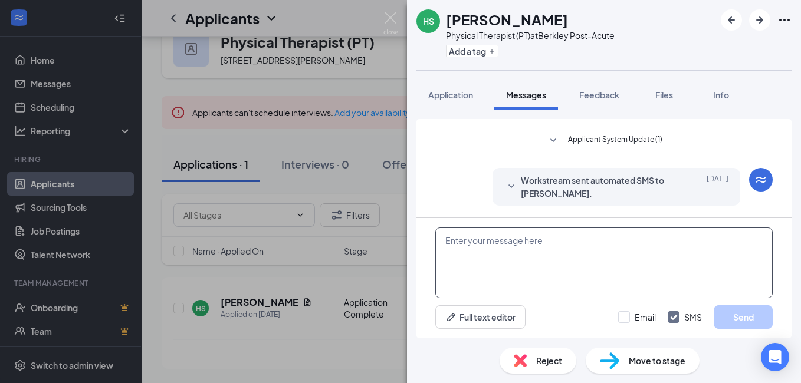
click at [488, 271] on textarea at bounding box center [603, 263] width 337 height 71
paste textarea "Ha [PERSON_NAME]"
type textarea "Ha [PERSON_NAME]"
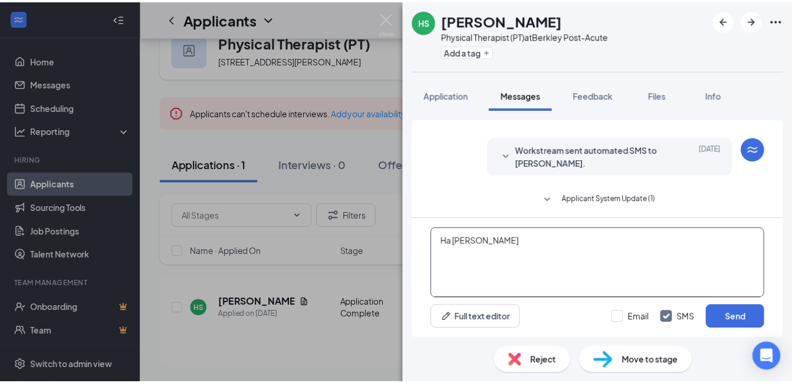
scroll to position [0, 0]
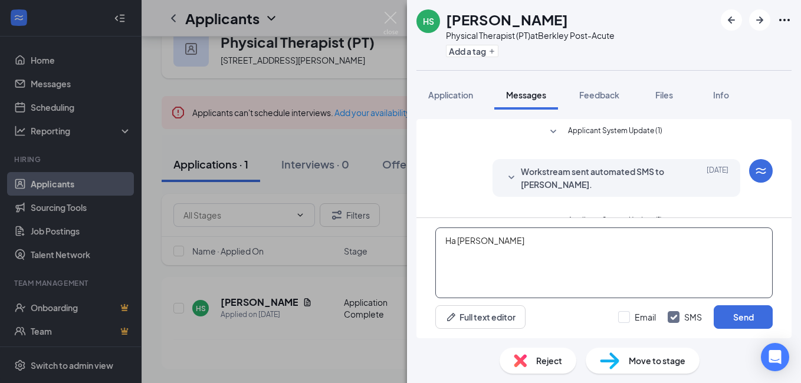
drag, startPoint x: 500, startPoint y: 237, endPoint x: 333, endPoint y: 235, distance: 166.9
click at [334, 235] on div "HS Ha Seo Physical Therapist (PT) at Berkley Post-Acute Add a tag Application M…" at bounding box center [400, 191] width 801 height 383
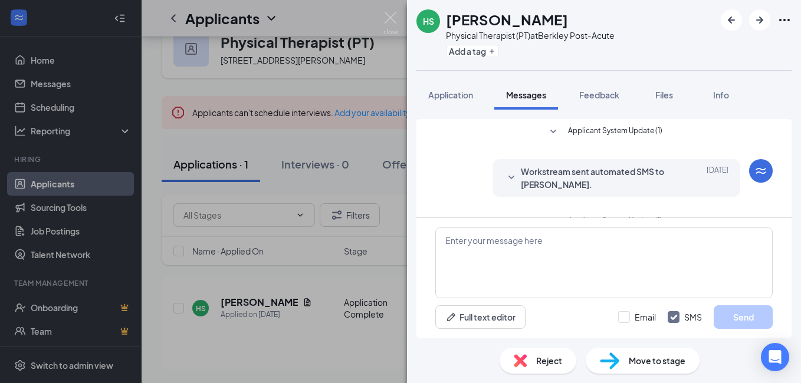
click at [312, 370] on div "HS Ha Seo Physical Therapist (PT) at Berkley Post-Acute Add a tag Application M…" at bounding box center [400, 191] width 801 height 383
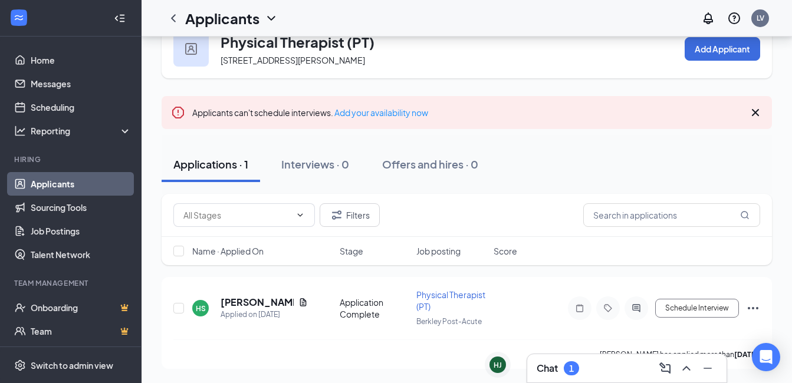
click at [571, 369] on div "1" at bounding box center [571, 369] width 5 height 10
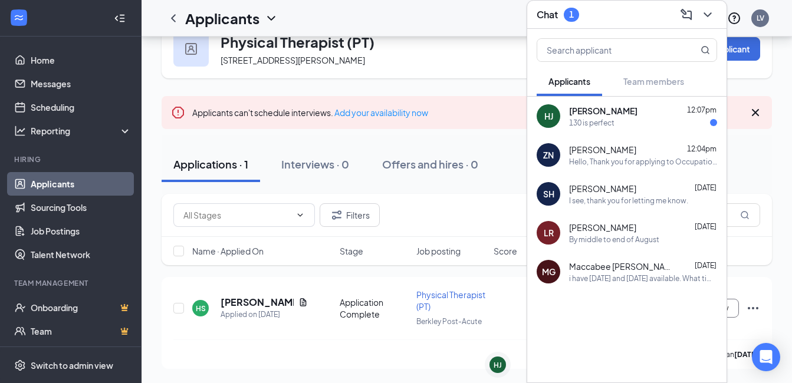
click at [598, 116] on span "[PERSON_NAME]" at bounding box center [603, 111] width 68 height 12
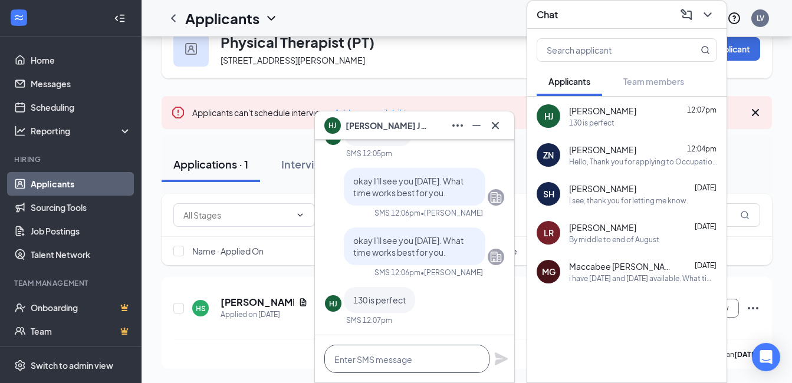
click at [397, 357] on textarea at bounding box center [406, 359] width 165 height 28
type textarea "okay see you then !"
click at [495, 361] on icon "Plane" at bounding box center [501, 359] width 14 height 14
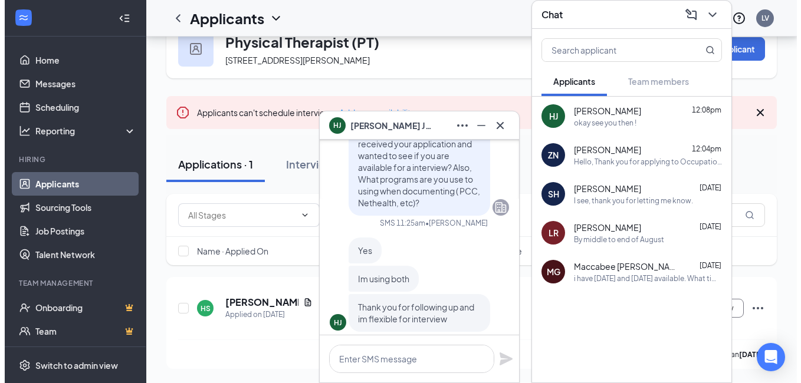
scroll to position [-531, 0]
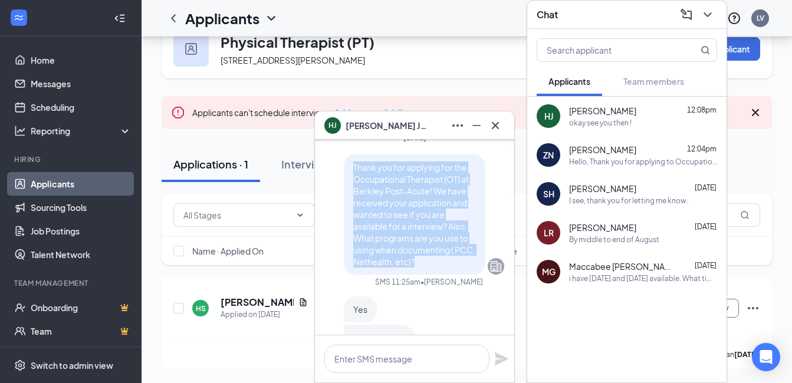
drag, startPoint x: 383, startPoint y: 236, endPoint x: 344, endPoint y: 170, distance: 76.7
click at [353, 170] on p "Thank you for applying for the Occupational Therapist (OT) at Berkley Post-Acut…" at bounding box center [414, 215] width 123 height 106
copy span "Thank you for applying for the Occupational Therapist (OT) at Berkley Post-Acut…"
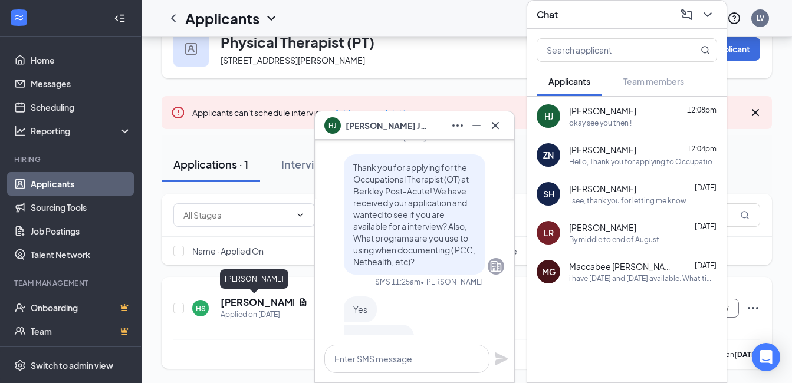
click at [234, 305] on h5 "[PERSON_NAME]" at bounding box center [257, 302] width 73 height 13
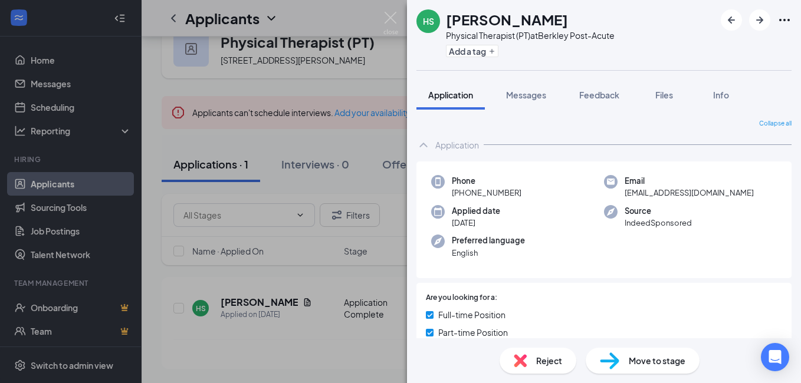
click at [350, 172] on div "HS [PERSON_NAME] Physical Therapist (PT) at Berkley Post-Acute Add a tag Applic…" at bounding box center [400, 191] width 801 height 383
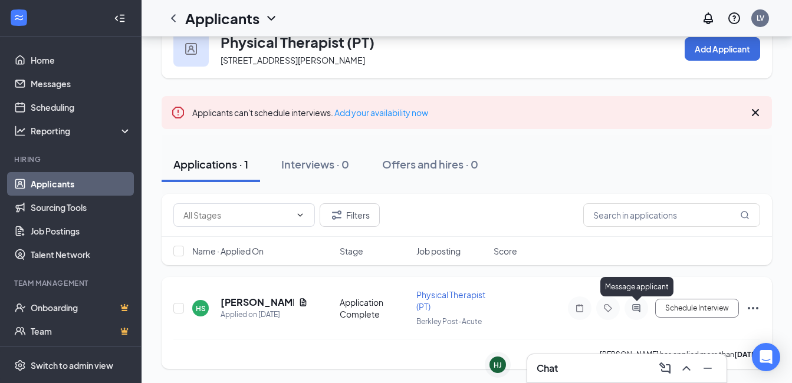
click at [638, 307] on icon "ActiveChat" at bounding box center [636, 308] width 8 height 8
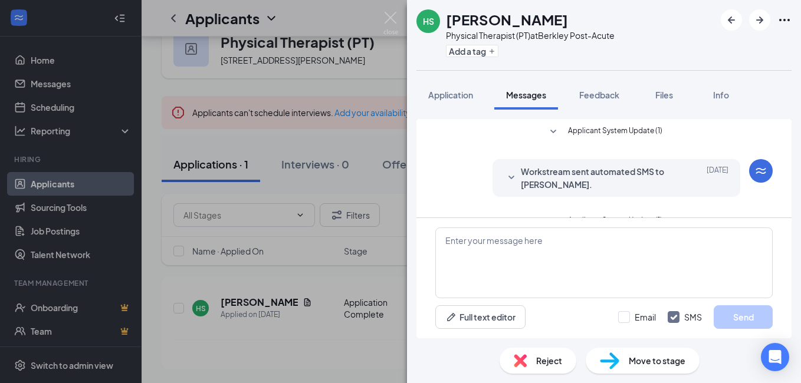
scroll to position [81, 0]
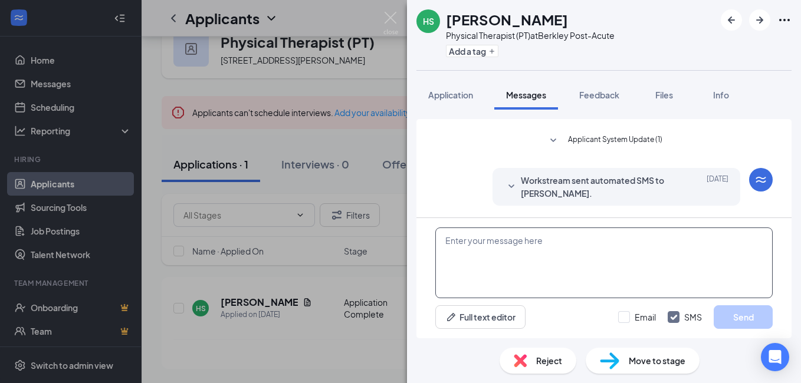
click at [493, 258] on textarea at bounding box center [603, 263] width 337 height 71
paste textarea "Thank you for applying for the Occupational Therapist (OT) at Berkley Post-Acut…"
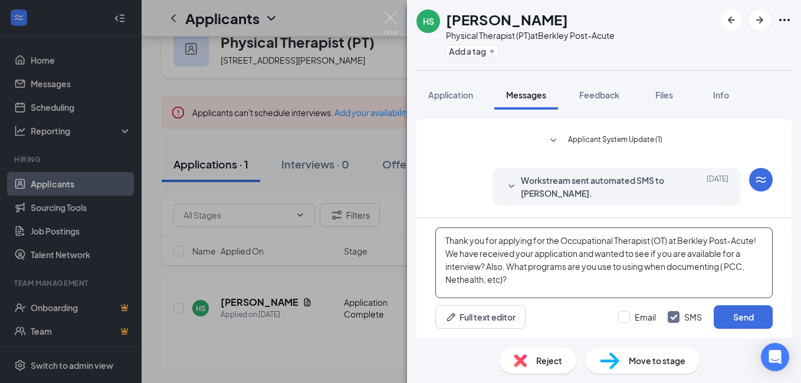
drag, startPoint x: 669, startPoint y: 238, endPoint x: 563, endPoint y: 236, distance: 105.6
click at [563, 236] on textarea "Thank you for applying for the Occupational Therapist (OT) at Berkley Post-Acut…" at bounding box center [603, 263] width 337 height 71
type textarea "Thank you for applying for the Physical Therapist (PT) at Berkley Post-Acute! W…"
click at [443, 96] on span "Application" at bounding box center [450, 95] width 45 height 11
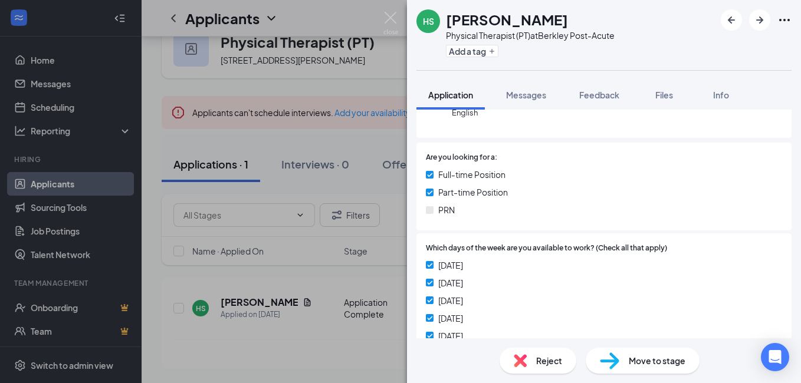
scroll to position [118, 0]
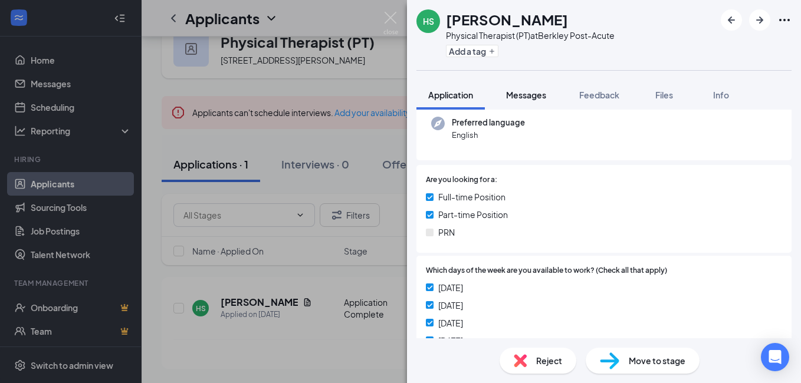
click at [529, 98] on span "Messages" at bounding box center [526, 95] width 40 height 11
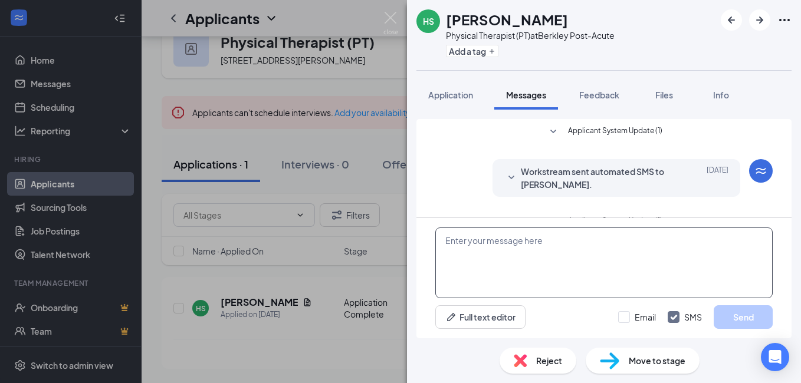
scroll to position [81, 0]
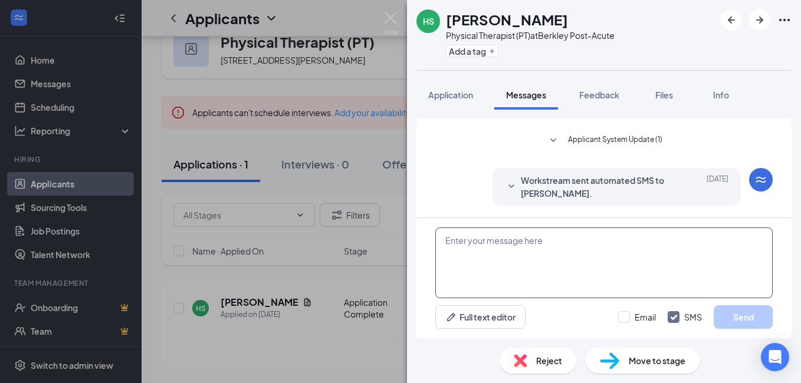
click at [573, 244] on textarea at bounding box center [603, 263] width 337 height 71
paste textarea "Thank you for applying for the Occupational Therapist (OT) at Berkley Post-Acut…"
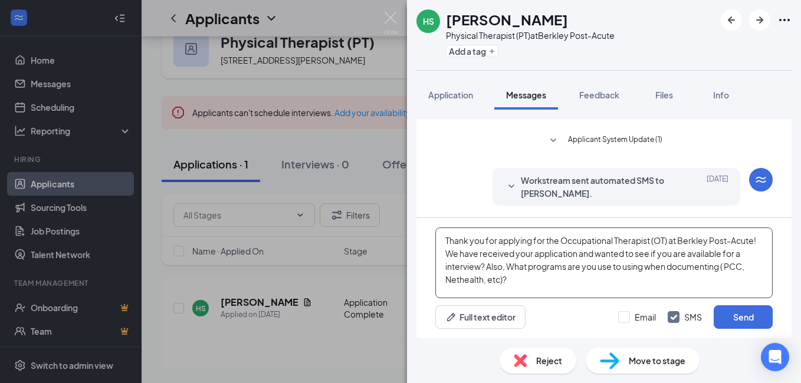
drag, startPoint x: 670, startPoint y: 241, endPoint x: 561, endPoint y: 241, distance: 108.5
click at [561, 241] on textarea "Thank you for applying for the Occupational Therapist (OT) at Berkley Post-Acut…" at bounding box center [603, 263] width 337 height 71
type textarea "Thank you for applying for the Physical therapist (PT) at Berkley Post-Acute! W…"
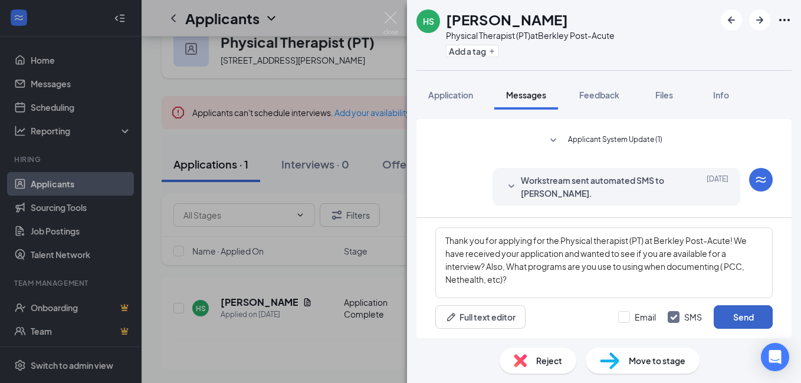
click at [744, 320] on button "Send" at bounding box center [742, 317] width 59 height 24
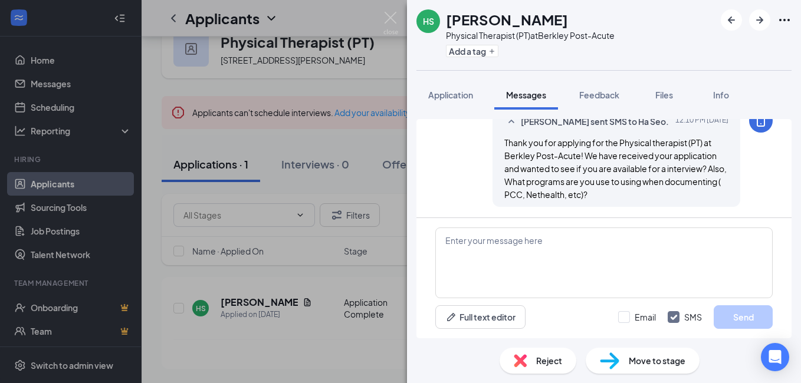
scroll to position [196, 0]
click at [459, 96] on span "Application" at bounding box center [450, 95] width 45 height 11
